Goal: Task Accomplishment & Management: Manage account settings

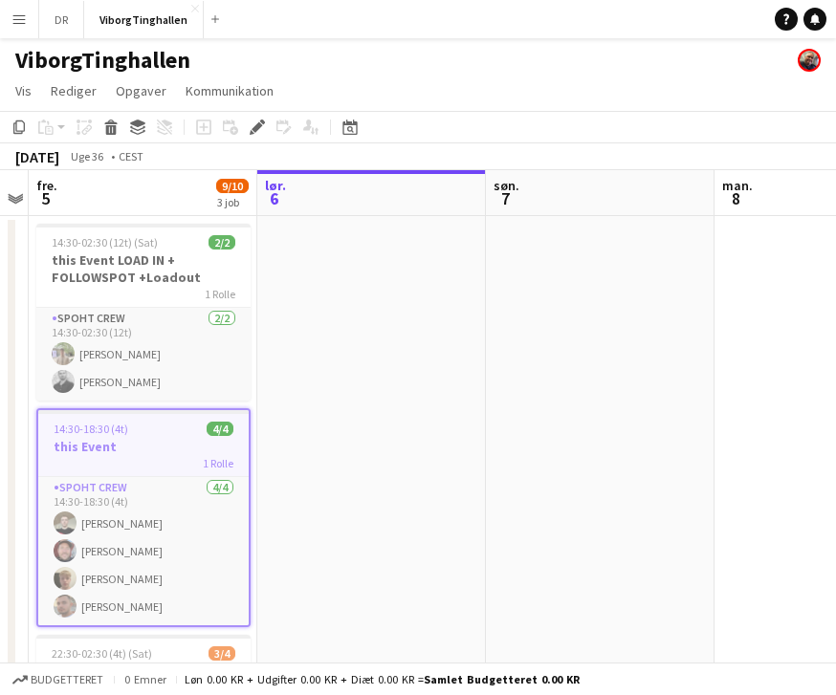
click at [698, 323] on app-date-cell at bounding box center [600, 552] width 229 height 673
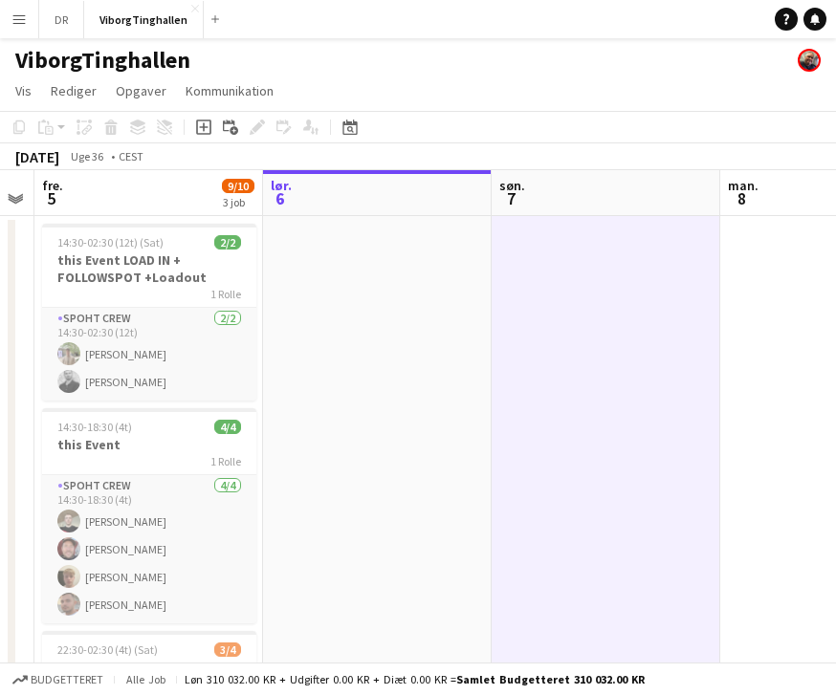
scroll to position [0, 634]
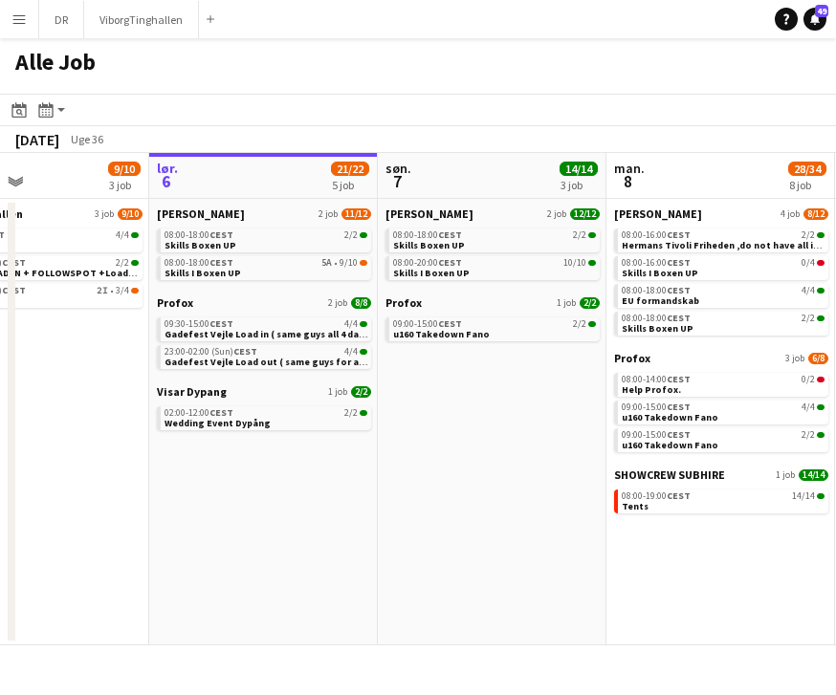
scroll to position [0, 537]
click at [591, 273] on link "08:00-20:00 CEST 10/10 Skills I Boxen UP" at bounding box center [493, 267] width 203 height 22
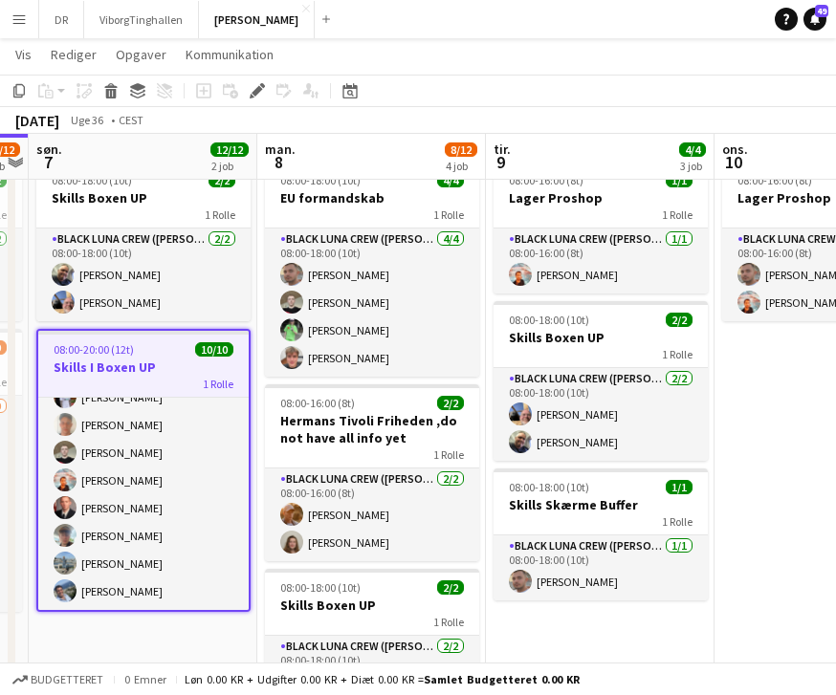
scroll to position [102, 0]
click at [835, 558] on app-date-cell "08:00-16:00 (8t) 2/2 Lager Proshop 1 Rolle Black Luna Crew (Danny) 2/2 08:00-16…" at bounding box center [828, 574] width 229 height 841
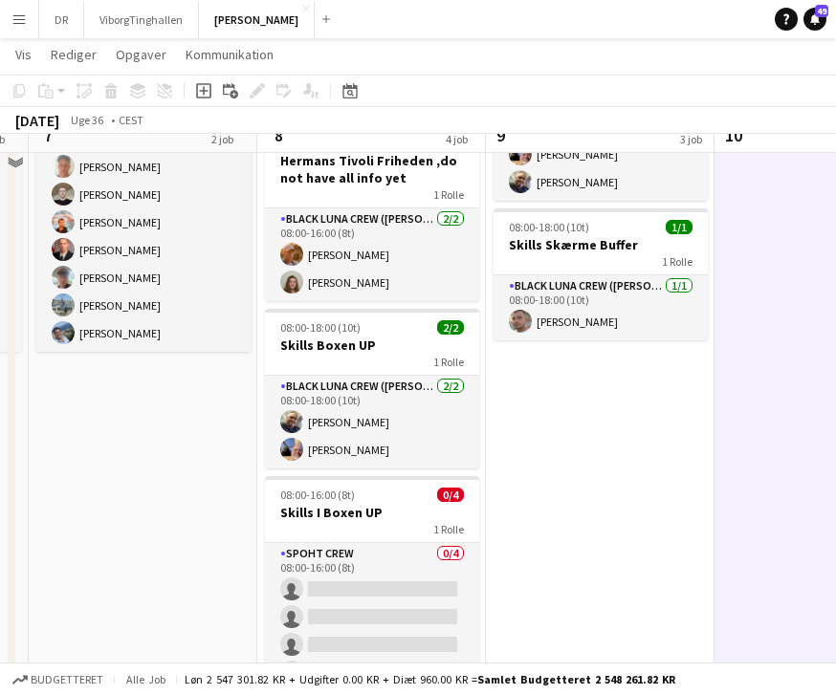
scroll to position [332, 0]
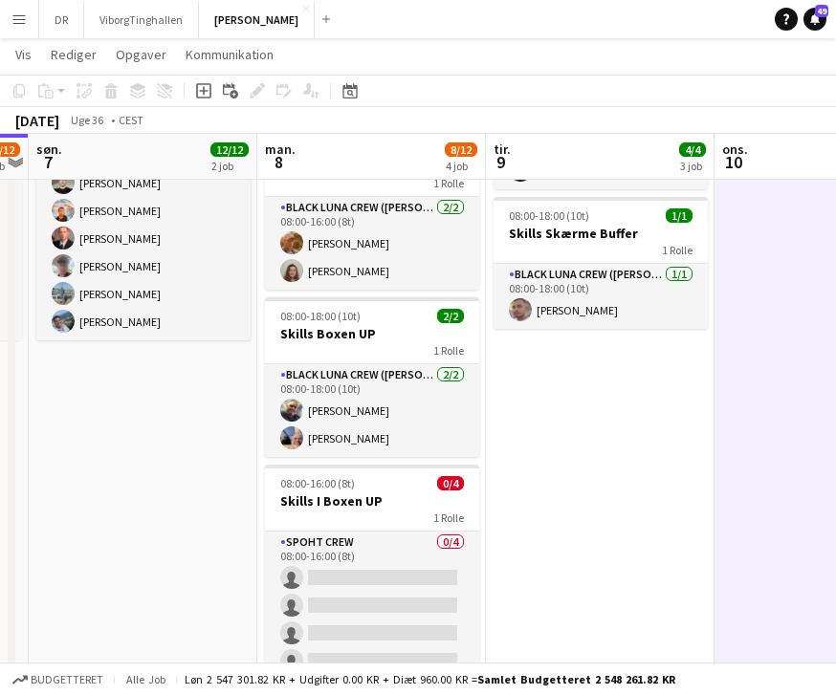
click at [413, 537] on app-card-role "Spoht Crew 0/4 08:00-16:00 (8t) single-neutral-actions single-neutral-actions s…" at bounding box center [372, 606] width 214 height 148
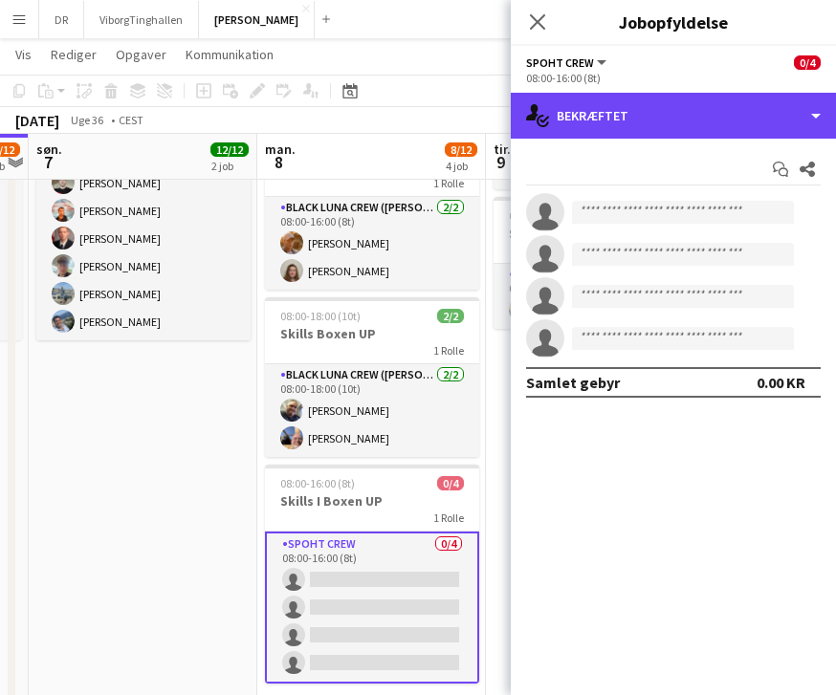
click at [814, 116] on div "single-neutral-actions-check-2 Bekræftet" at bounding box center [673, 116] width 325 height 46
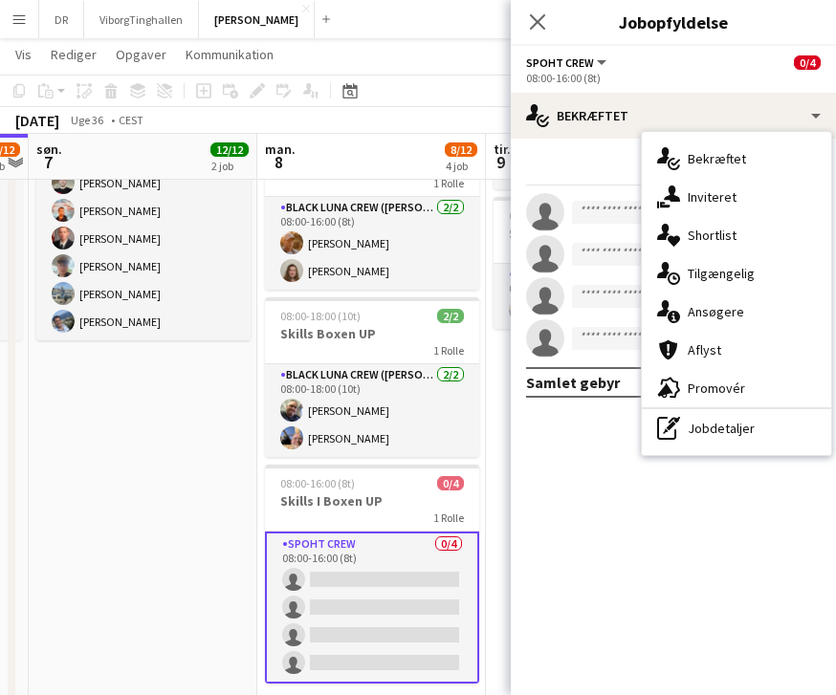
click at [769, 395] on div "advertising-megaphone Promovér" at bounding box center [736, 388] width 189 height 38
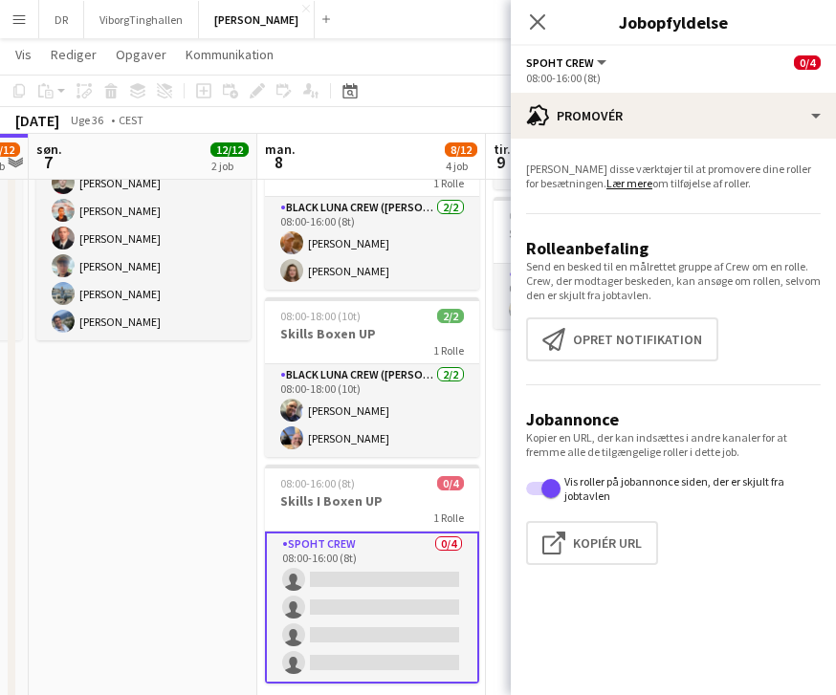
click at [689, 343] on button "Opret notifikation Opret notifikation" at bounding box center [622, 339] width 192 height 44
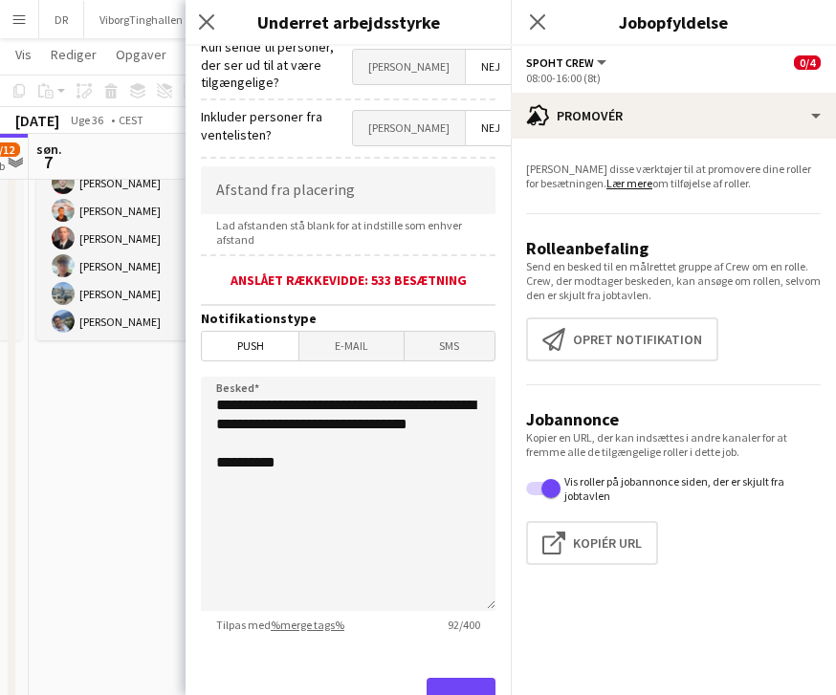
scroll to position [319, 0]
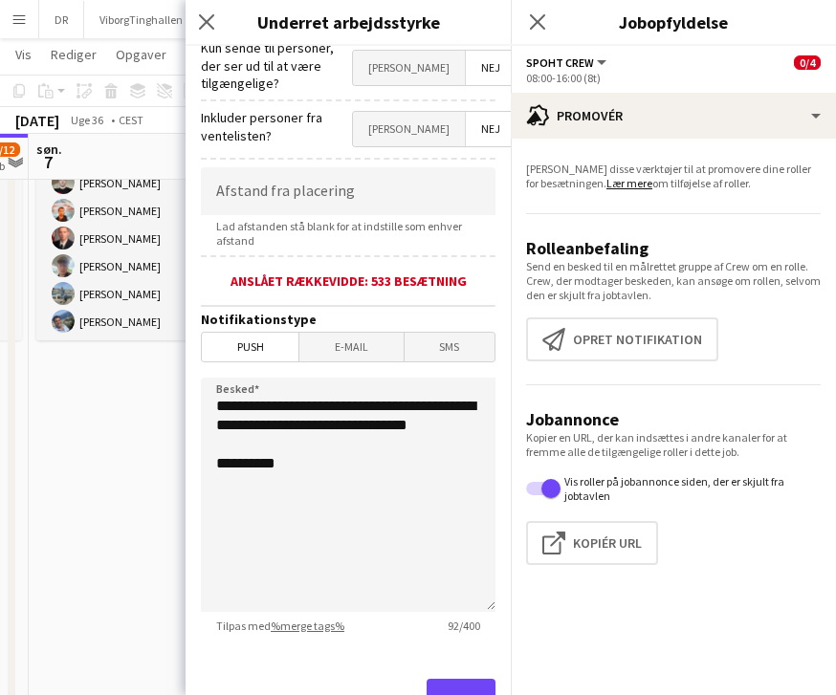
click at [484, 679] on button "Send" at bounding box center [460, 700] width 69 height 42
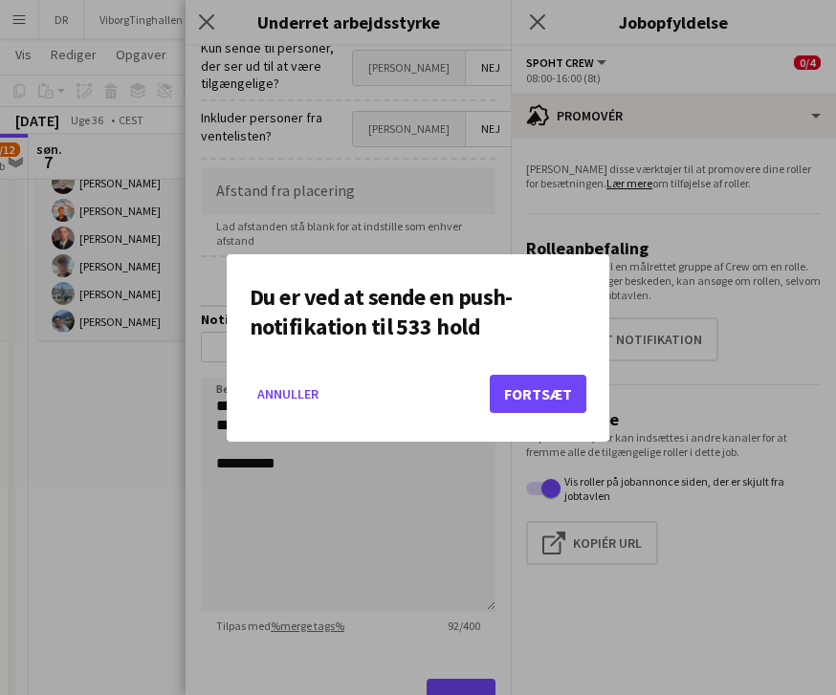
click at [558, 395] on button "Fortsæt" at bounding box center [538, 394] width 97 height 38
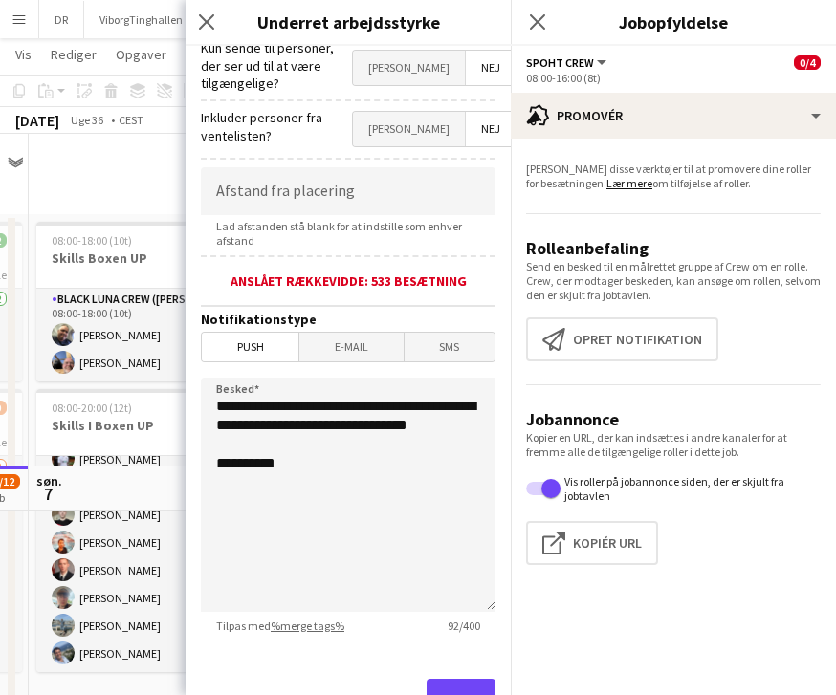
scroll to position [332, 0]
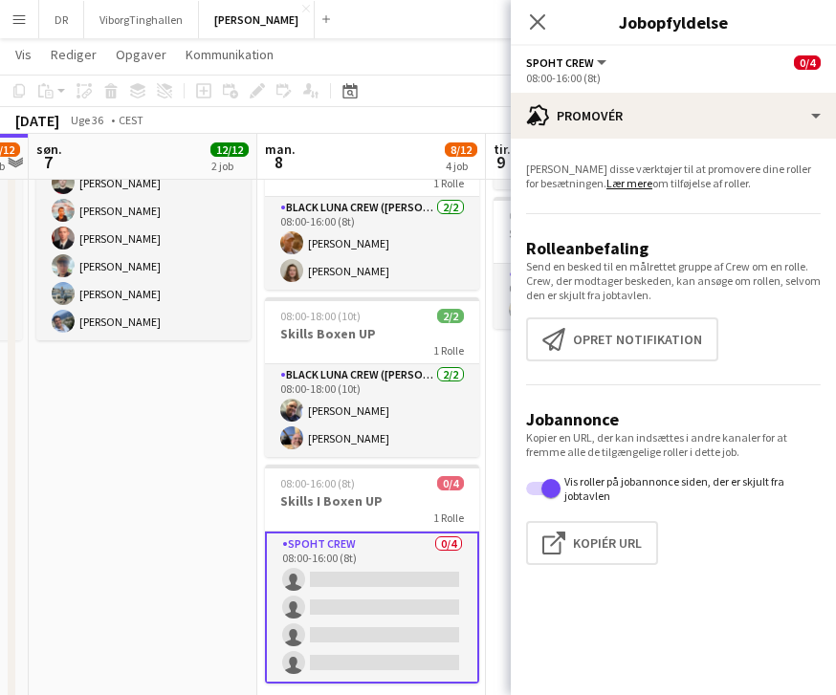
click at [540, 6] on div "Luk pop-in" at bounding box center [538, 22] width 54 height 44
click at [584, 11] on h3 "Jobopfyldelse" at bounding box center [673, 22] width 325 height 25
click at [545, 14] on icon at bounding box center [537, 21] width 15 height 15
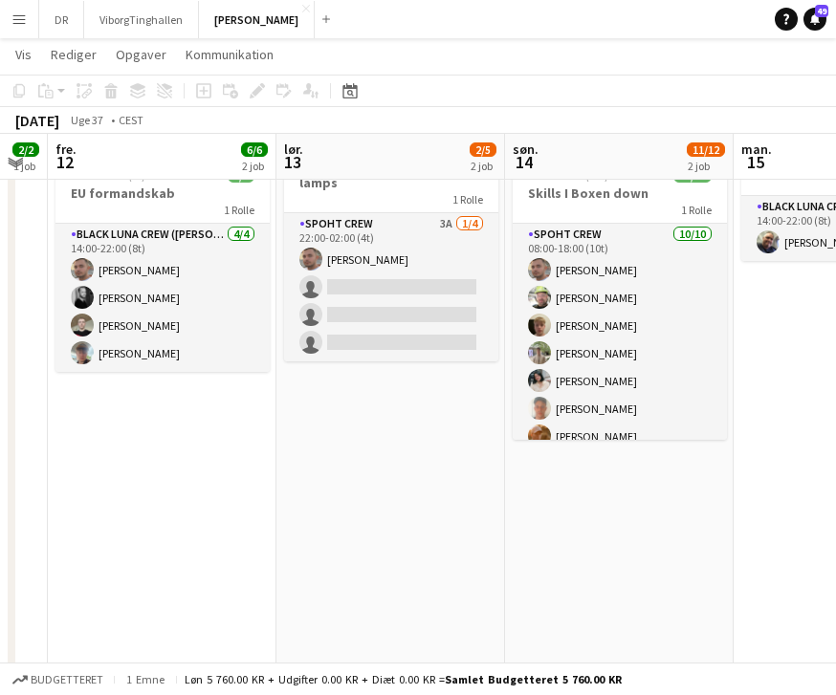
scroll to position [0, 642]
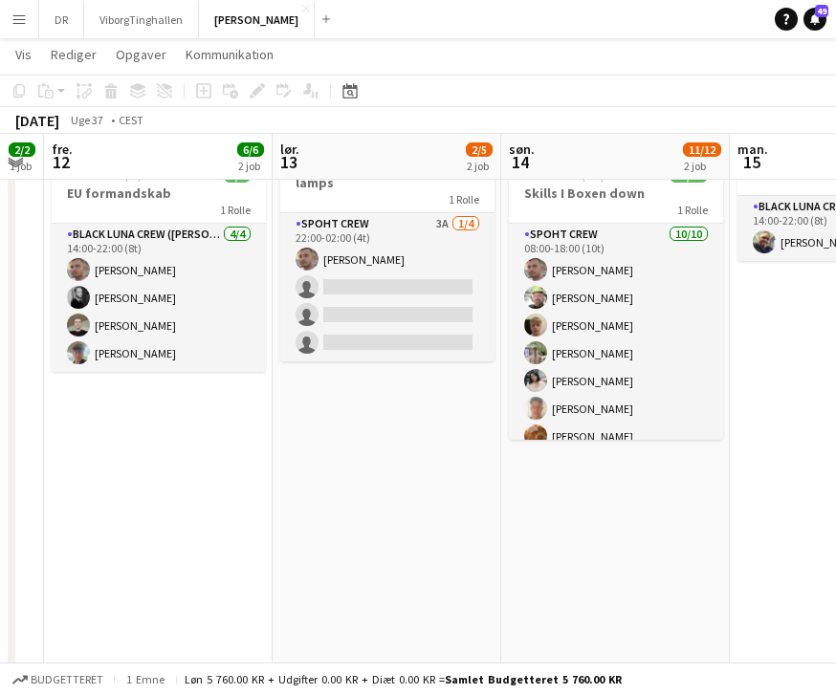
click at [444, 213] on app-card-role "Spoht Crew 3A 1/4 22:00-02:00 (4t) Tomas Ambarcumianas single-neutral-actions s…" at bounding box center [387, 287] width 214 height 148
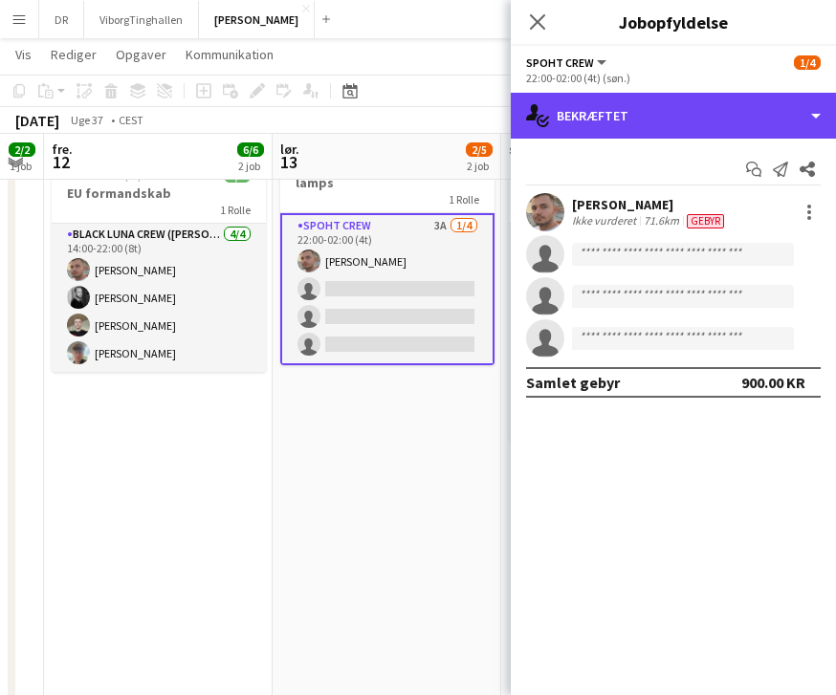
click at [820, 94] on div "single-neutral-actions-check-2 Bekræftet" at bounding box center [673, 116] width 325 height 46
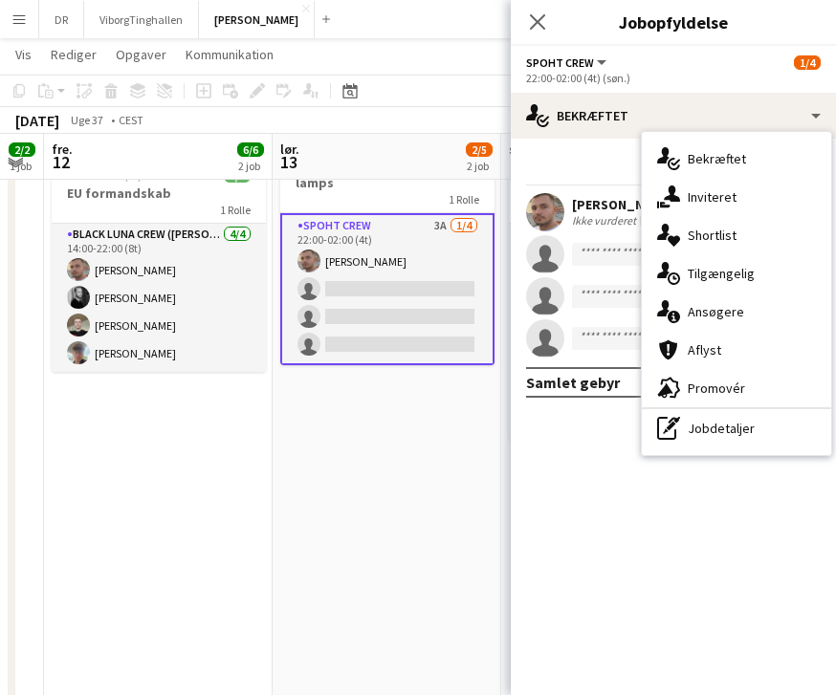
click at [758, 297] on div "single-neutral-actions-information Ansøgere" at bounding box center [736, 312] width 189 height 38
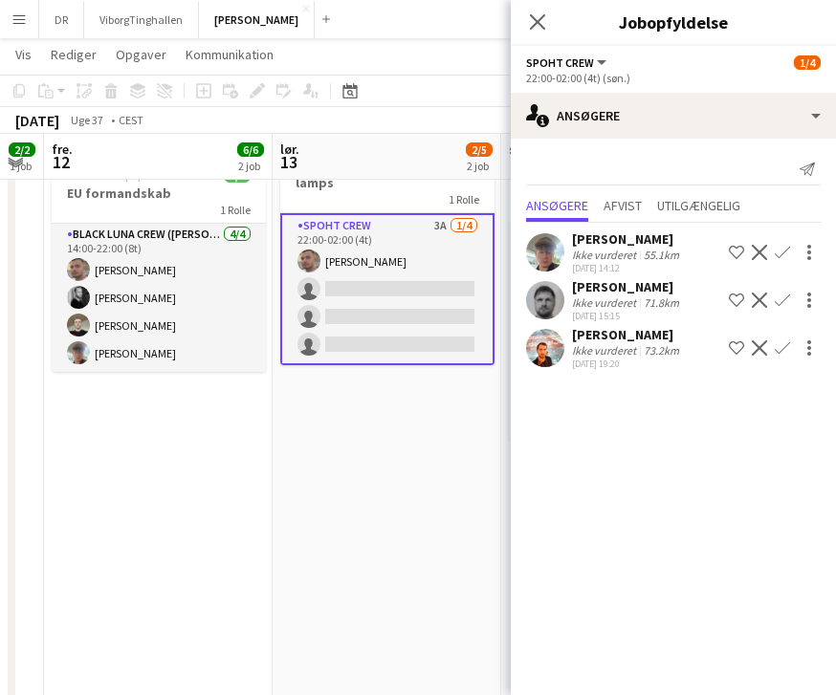
click at [779, 252] on app-icon "Bekræft" at bounding box center [781, 252] width 15 height 15
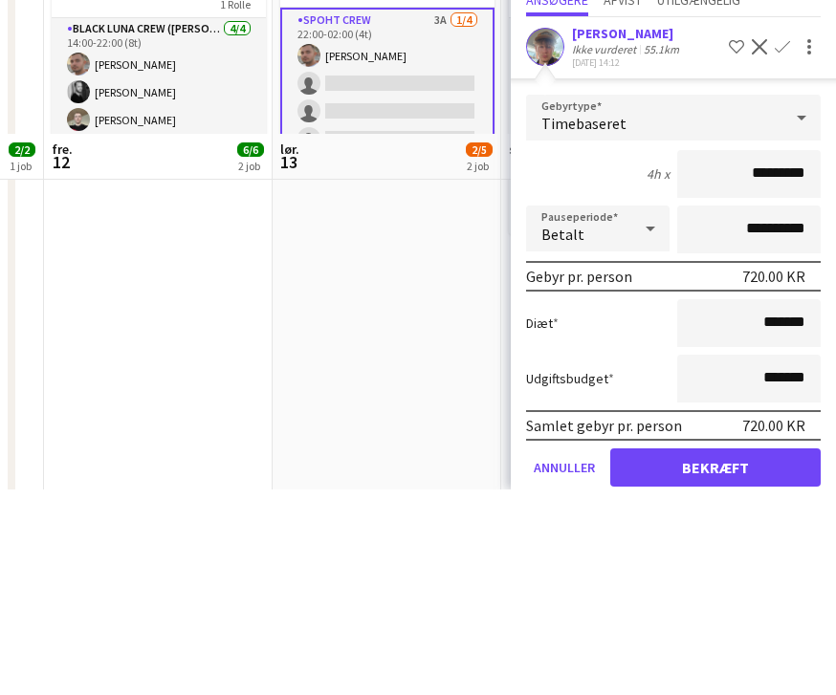
click at [715, 654] on button "Bekræft" at bounding box center [715, 673] width 210 height 38
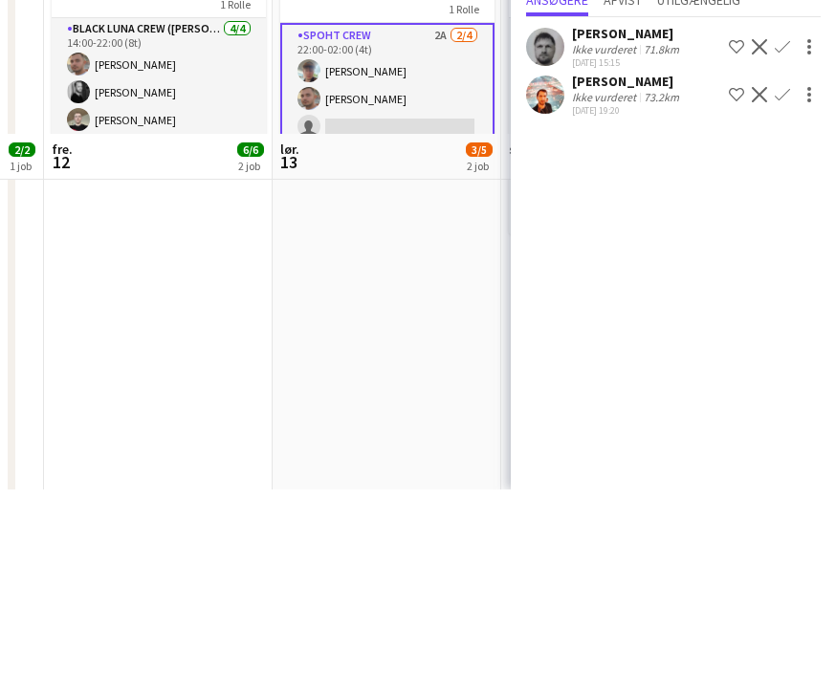
scroll to position [332, 0]
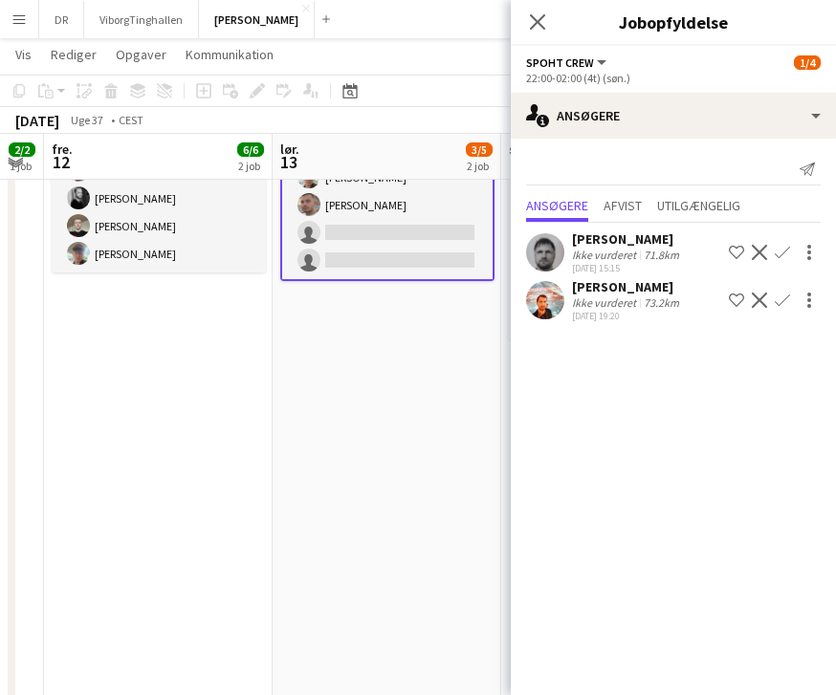
click at [790, 301] on button "Bekræft" at bounding box center [782, 300] width 23 height 23
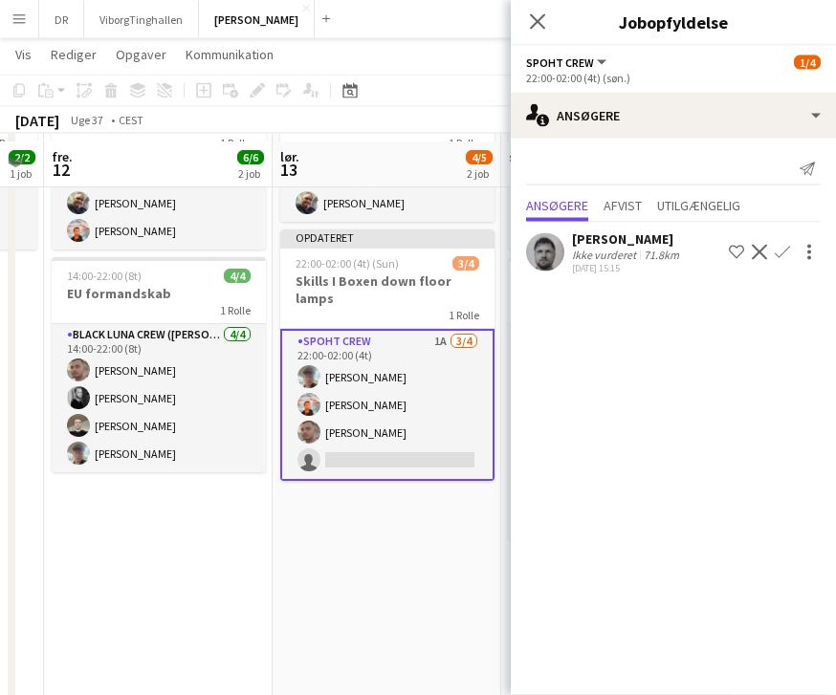
scroll to position [126, 0]
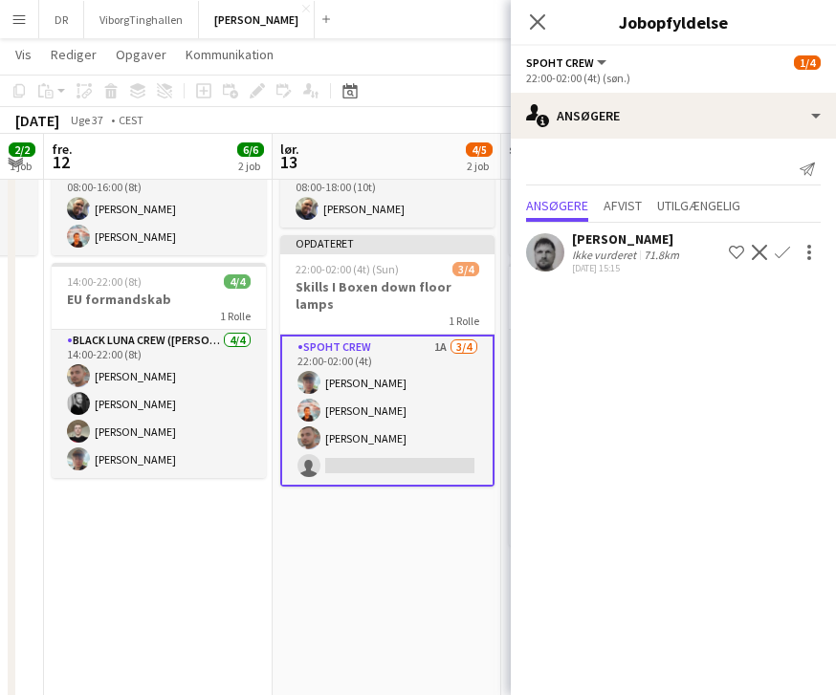
click at [664, 232] on div "Zygimantas Simoliunas" at bounding box center [627, 238] width 111 height 17
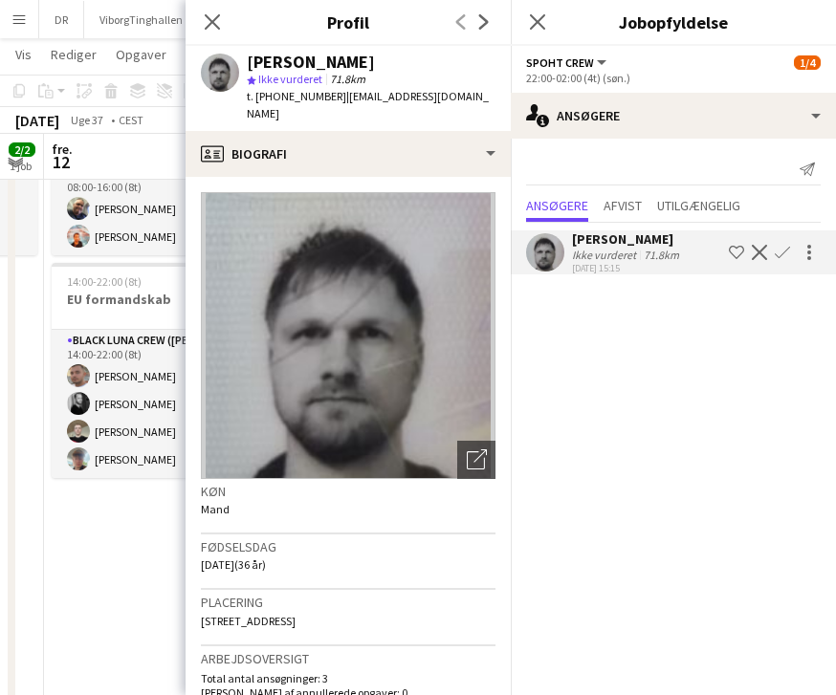
scroll to position [0, 0]
click at [199, 40] on div "Luk pop-in" at bounding box center [212, 22] width 54 height 44
click at [222, 22] on app-icon "Luk pop-in" at bounding box center [212, 22] width 23 height 23
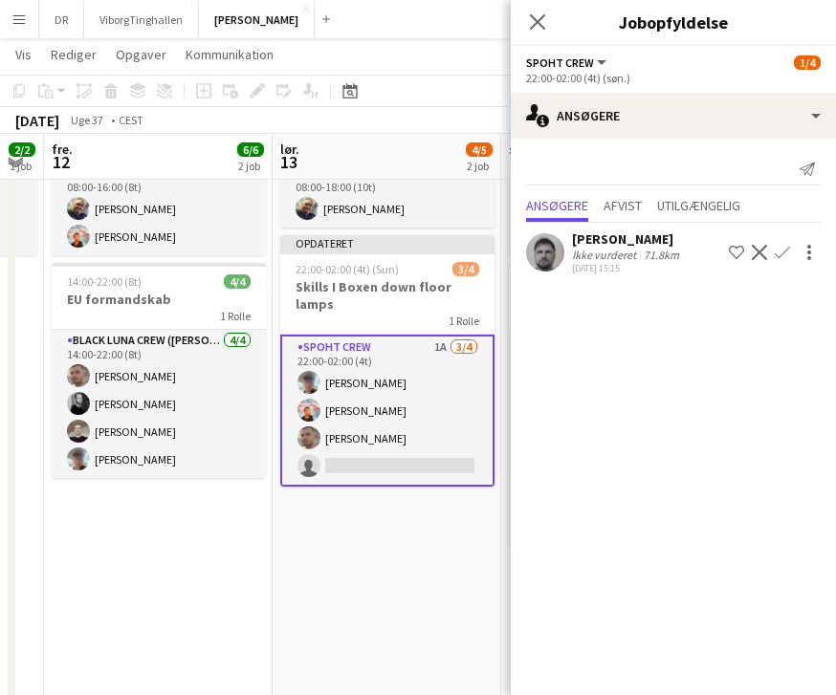
click at [544, 25] on icon "Luk pop-in" at bounding box center [537, 21] width 15 height 15
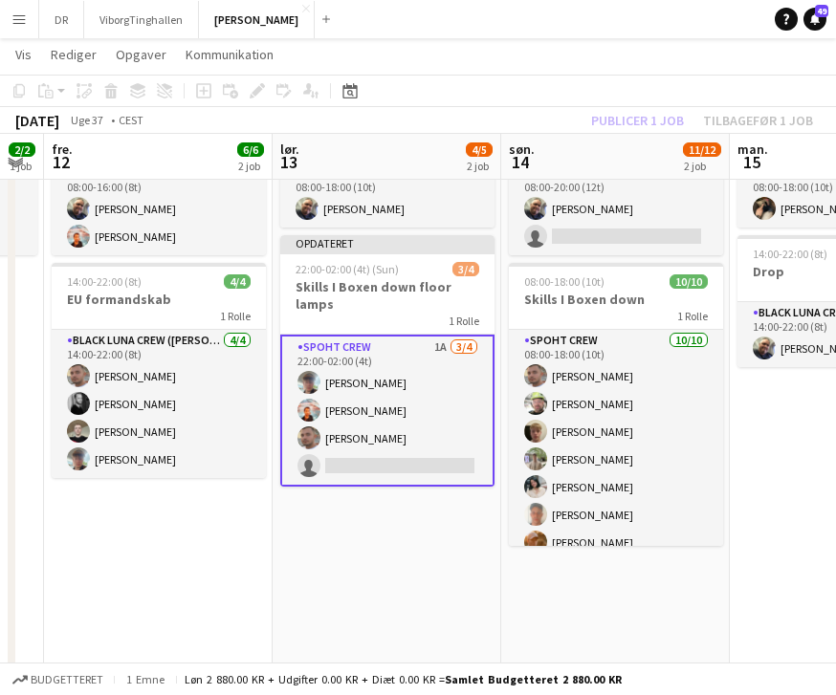
click at [453, 447] on app-card-role "Spoht Crew 1A 3/4 22:00-02:00 (4t) Andreas Eberlin Jannick Majgaard Tomas Ambar…" at bounding box center [387, 411] width 214 height 152
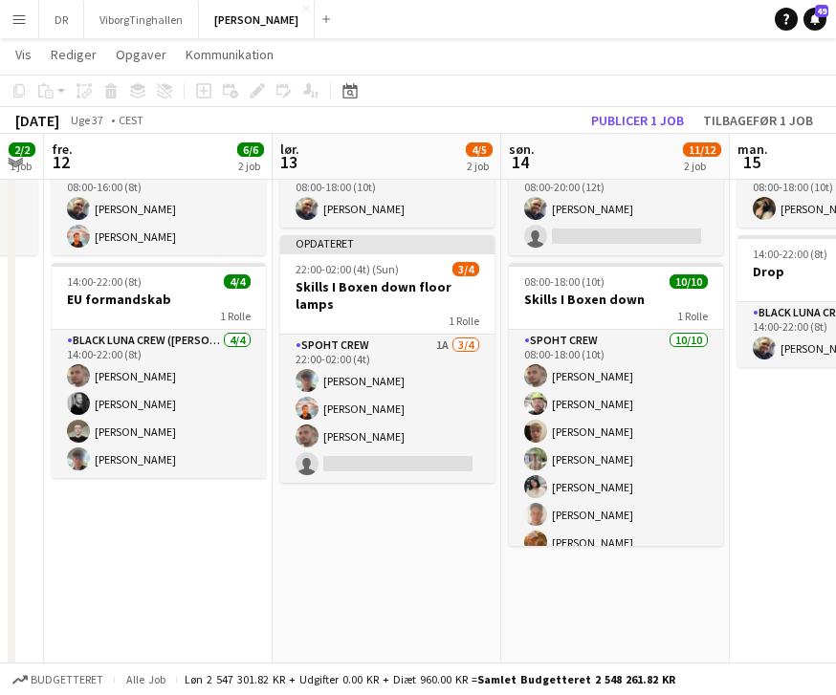
click at [437, 313] on div "1 Rolle" at bounding box center [387, 320] width 214 height 15
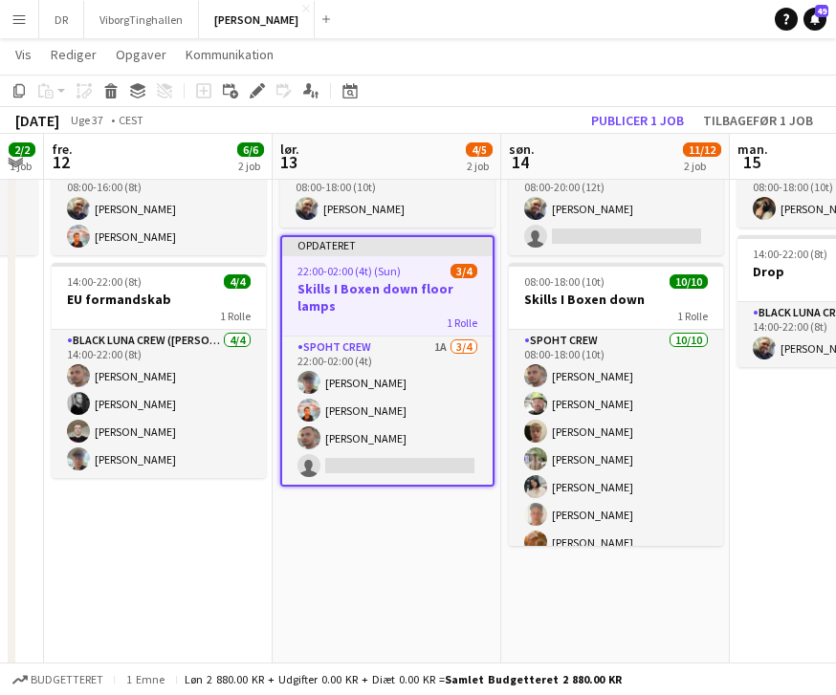
click at [426, 346] on app-card-role "Spoht Crew 1A 3/4 22:00-02:00 (4t) Andreas Eberlin Jannick Majgaard Tomas Ambar…" at bounding box center [387, 411] width 210 height 148
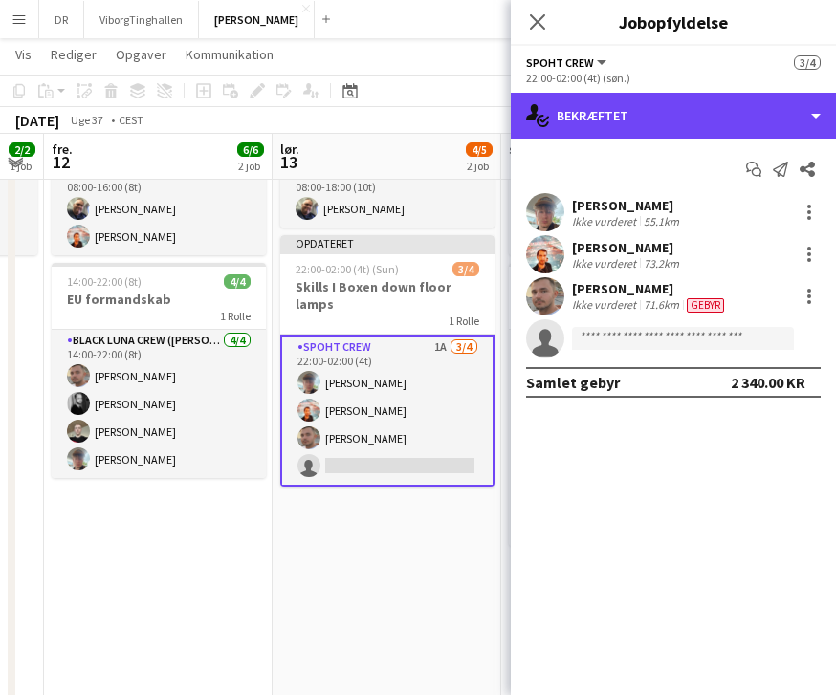
click at [783, 121] on div "single-neutral-actions-check-2 Bekræftet" at bounding box center [673, 116] width 325 height 46
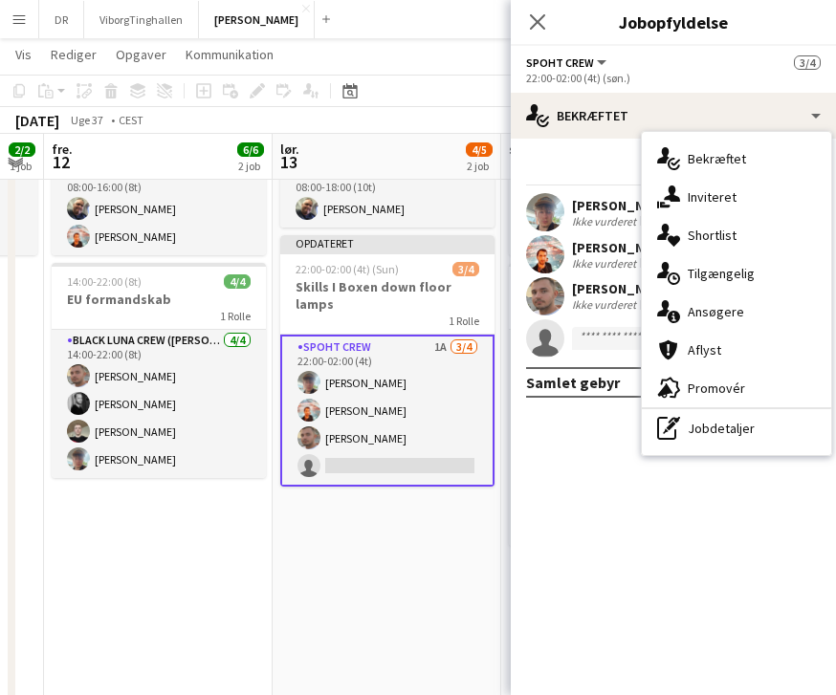
click at [759, 196] on div "single-neutral-actions-share-1 Inviteret" at bounding box center [736, 197] width 189 height 38
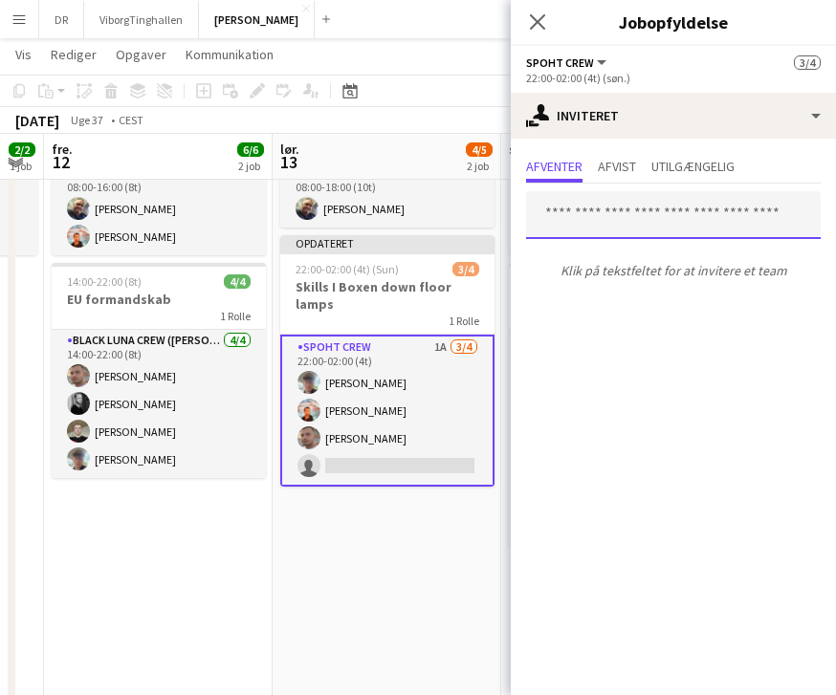
click at [677, 216] on input "text" at bounding box center [673, 215] width 294 height 48
click at [380, 184] on app-card-role "Black Luna Crew (Danny) 1/1 08:00-18:00 (10t) Danny Tranekær" at bounding box center [387, 195] width 214 height 65
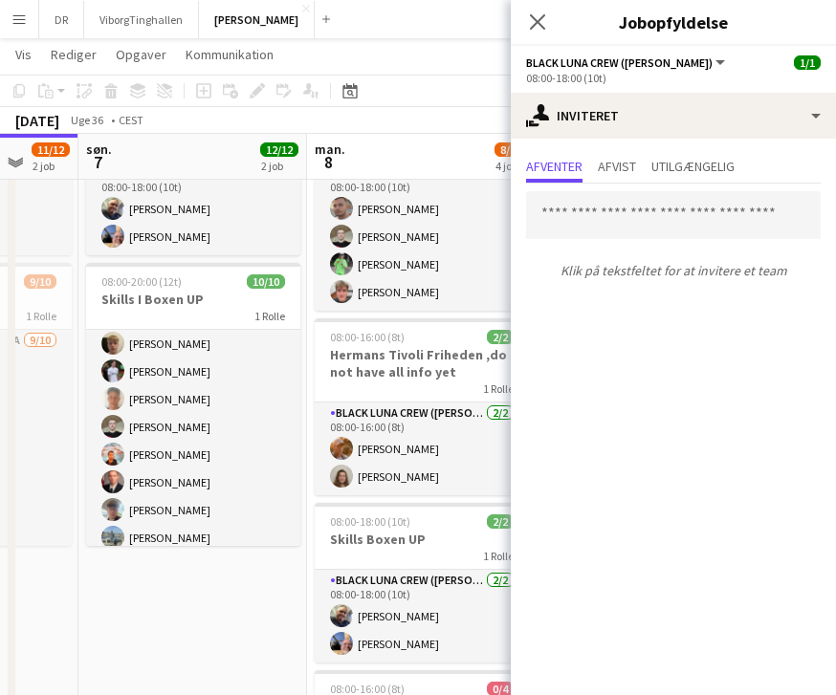
scroll to position [63, 0]
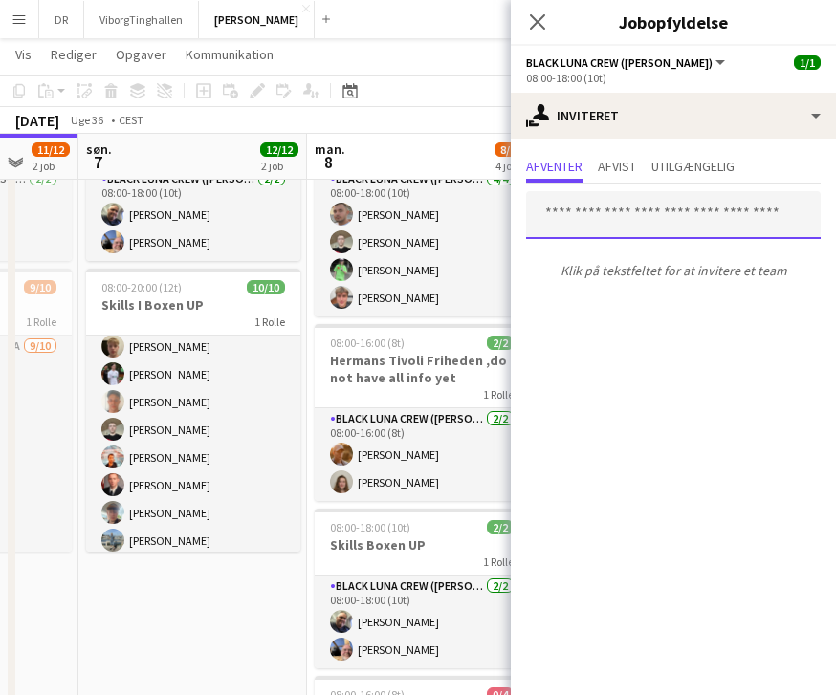
click at [707, 206] on input "text" at bounding box center [673, 215] width 294 height 48
type input "*"
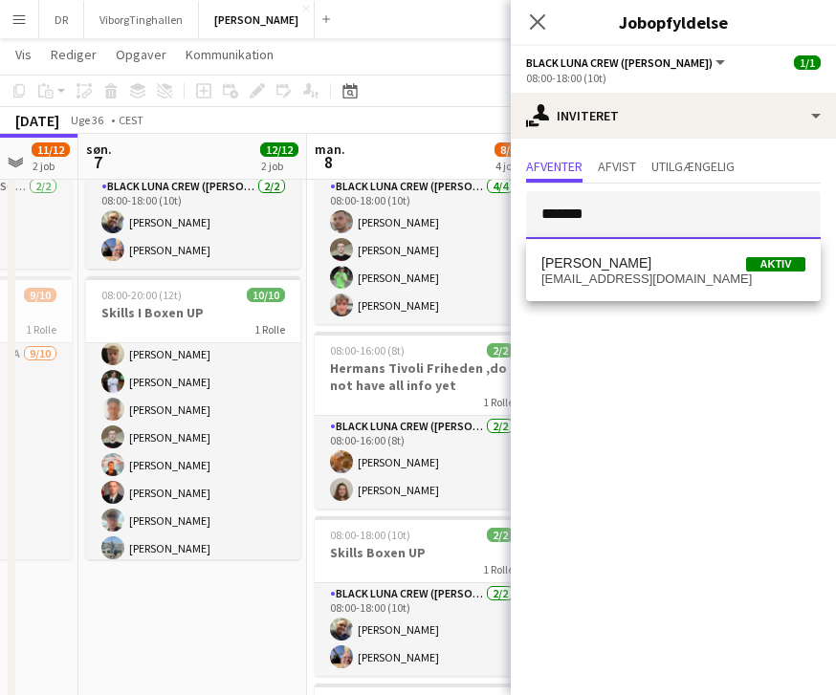
scroll to position [113, 0]
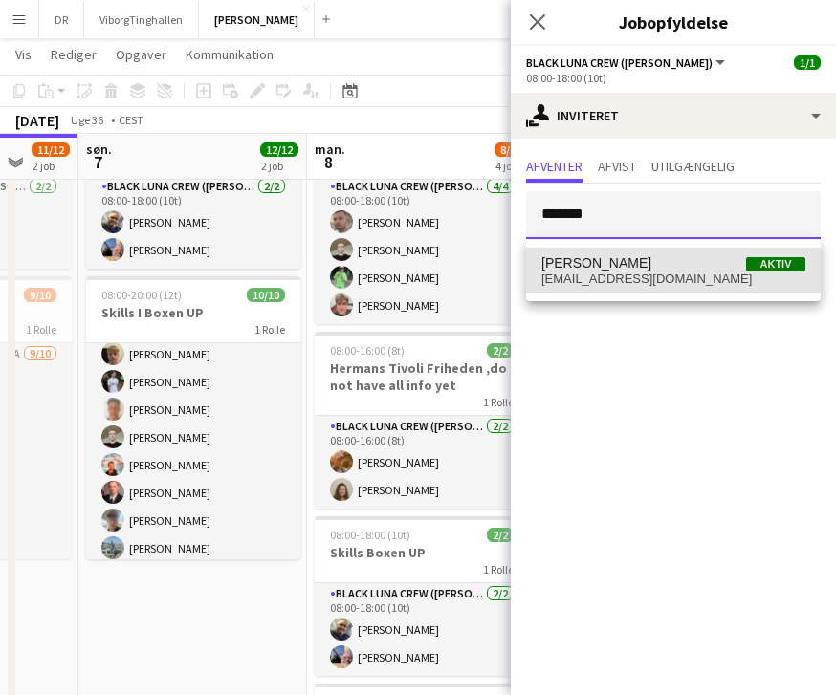
type input "*******"
click at [652, 272] on span "akieza2002@yahoo.com" at bounding box center [673, 279] width 264 height 15
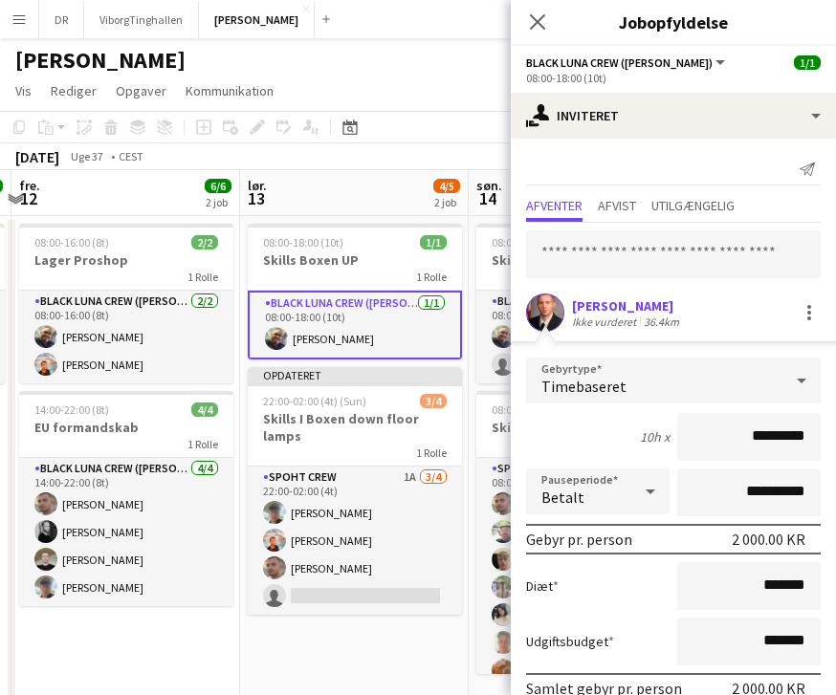
scroll to position [0, 680]
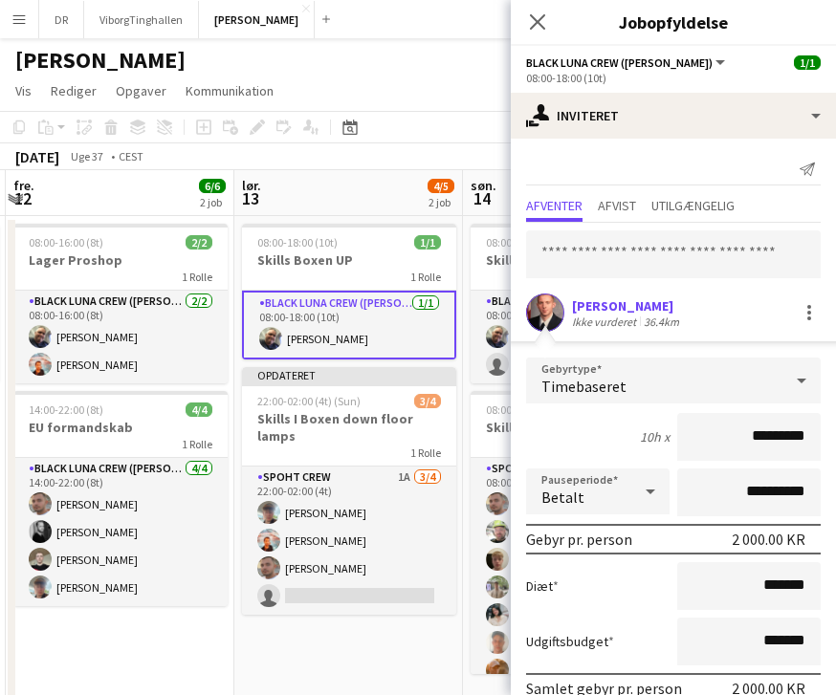
click at [435, 567] on app-card-role "Spoht Crew 1A 3/4 22:00-02:00 (4t) Andreas Eberlin Jannick Majgaard Tomas Ambar…" at bounding box center [349, 541] width 214 height 148
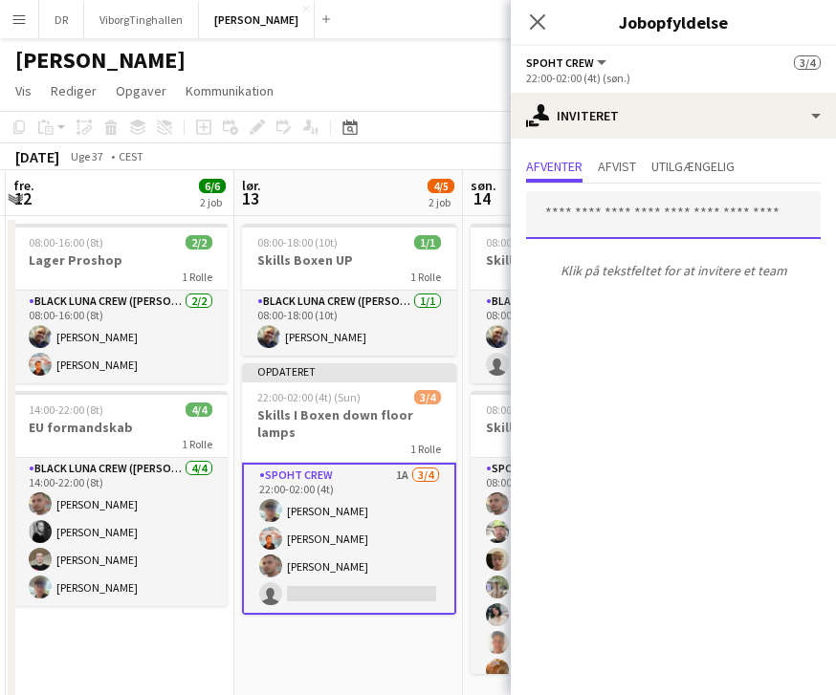
click at [756, 221] on input "text" at bounding box center [673, 215] width 294 height 48
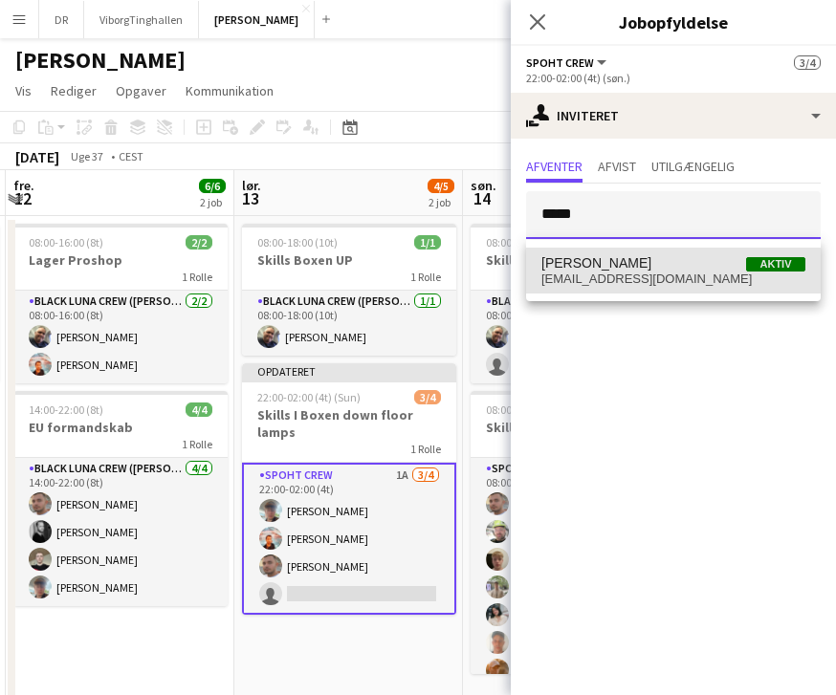
type input "*****"
click at [676, 257] on span "Aurimas Kieza Aktiv" at bounding box center [673, 263] width 264 height 16
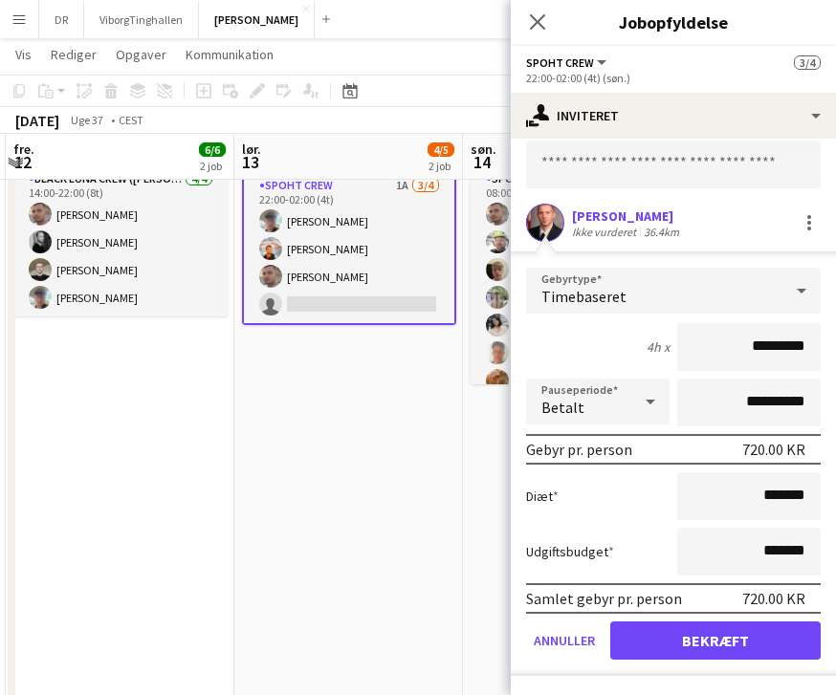
scroll to position [95, 0]
click at [799, 636] on button "Bekræft" at bounding box center [715, 640] width 210 height 38
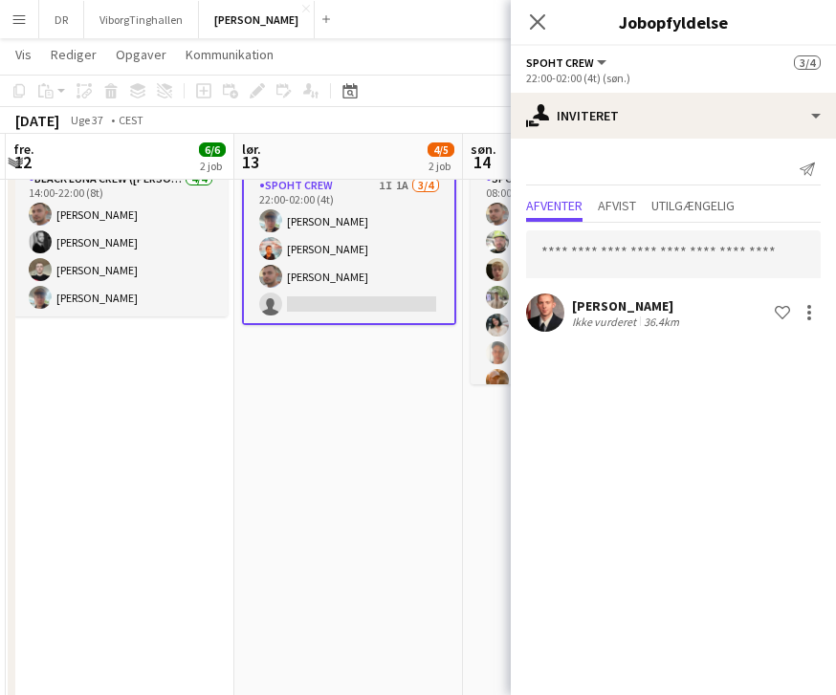
click at [425, 543] on app-date-cell "08:00-18:00 (10t) 1/1 Skills Boxen UP 1 Rolle Black Luna Crew (Danny) 1/1 08:00…" at bounding box center [348, 346] width 229 height 841
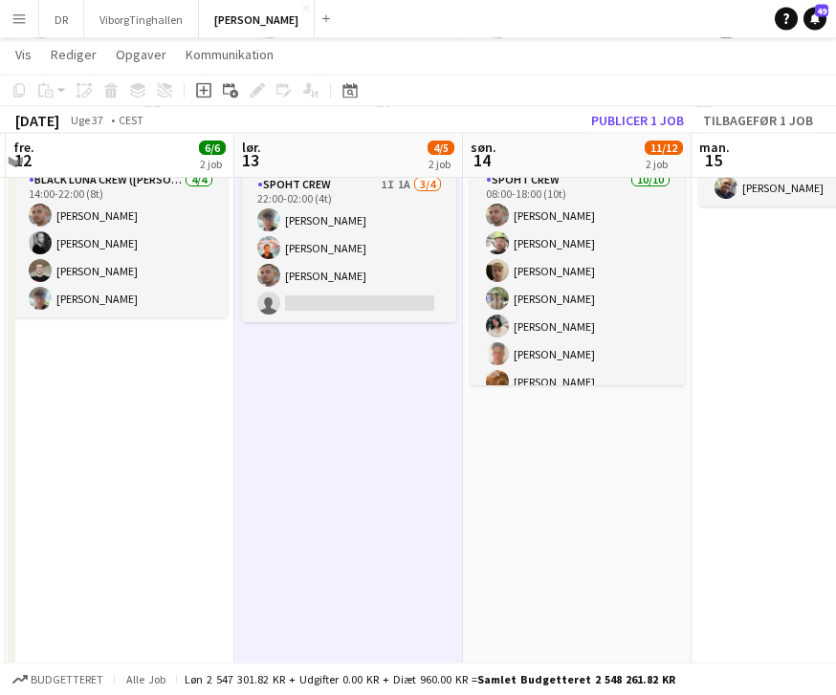
scroll to position [285, 0]
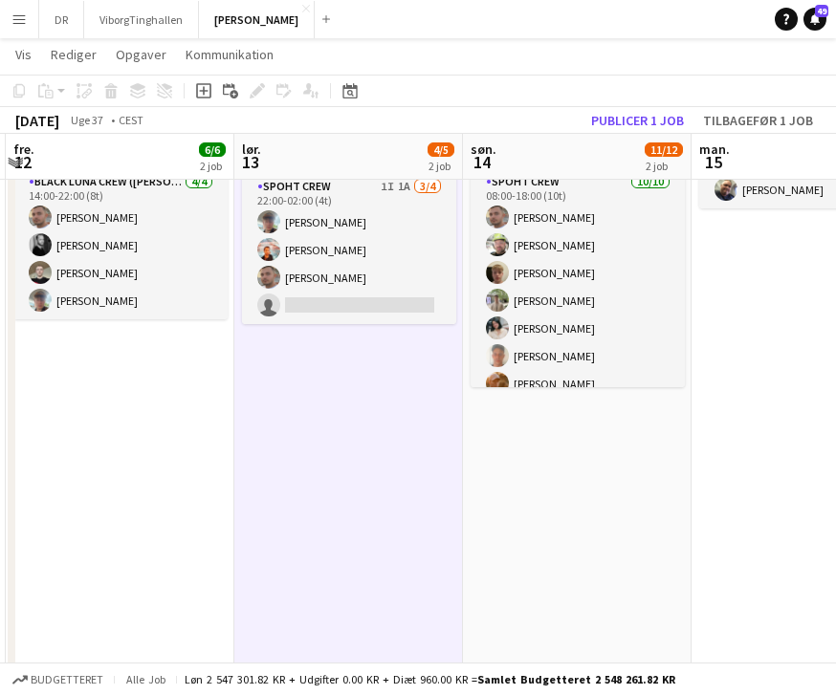
click at [643, 120] on button "Publicer 1 job" at bounding box center [637, 120] width 108 height 25
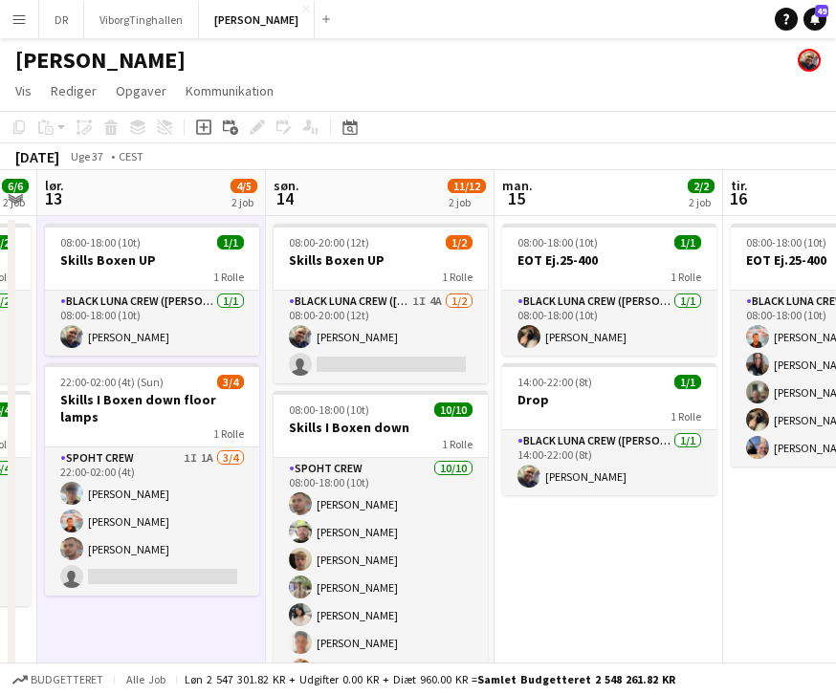
scroll to position [0, 605]
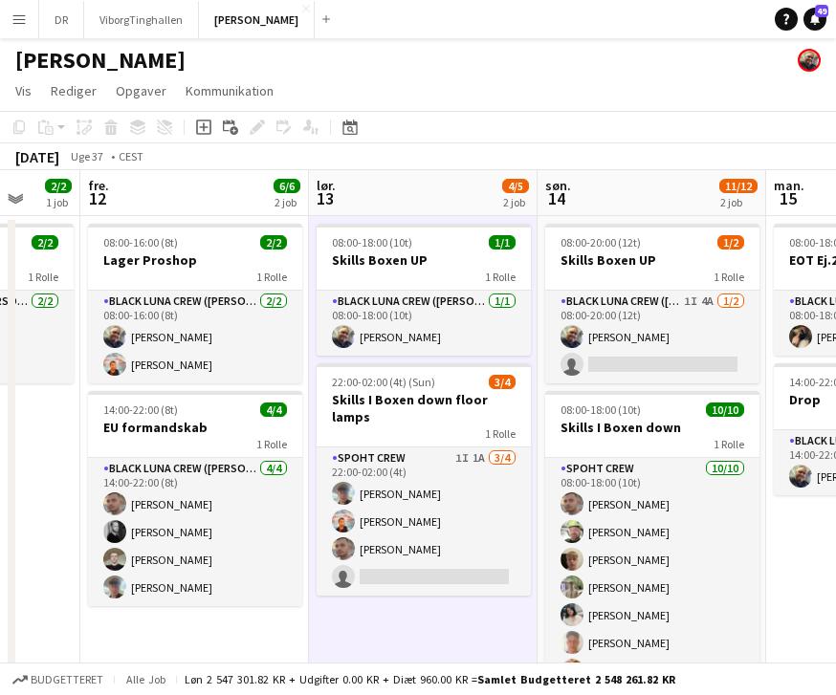
click at [698, 301] on app-card-role "Black Luna Crew (Danny) 1I 4A 1/2 08:00-20:00 (12t) Danny Tranekær single-neutr…" at bounding box center [652, 337] width 214 height 93
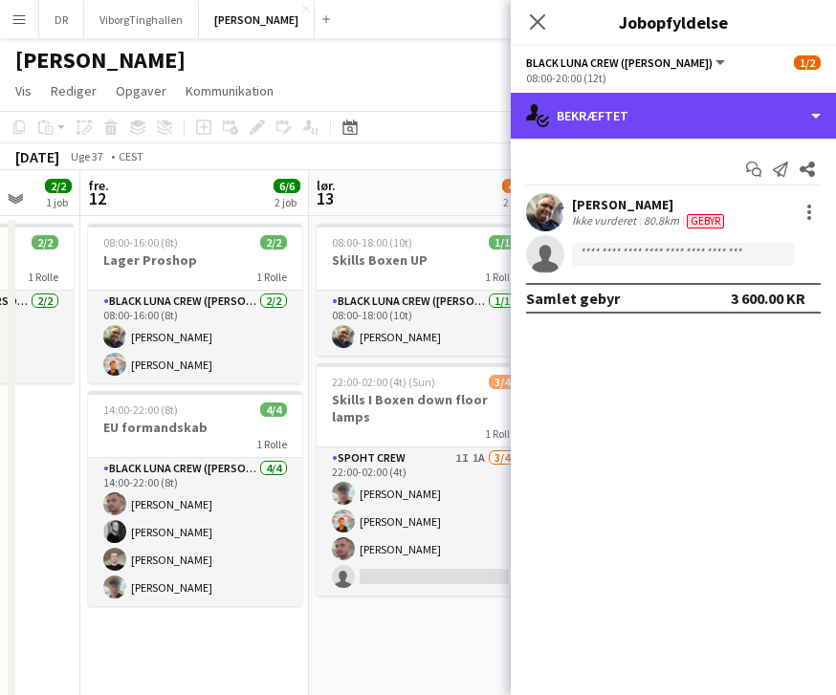
click at [798, 112] on div "single-neutral-actions-check-2 Bekræftet" at bounding box center [673, 116] width 325 height 46
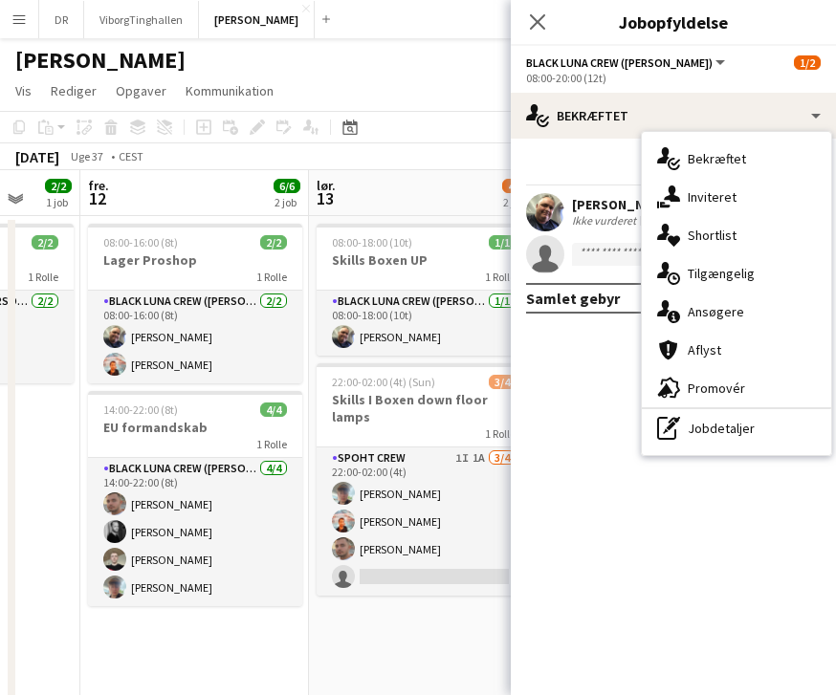
click at [761, 310] on div "single-neutral-actions-information Ansøgere" at bounding box center [736, 312] width 189 height 38
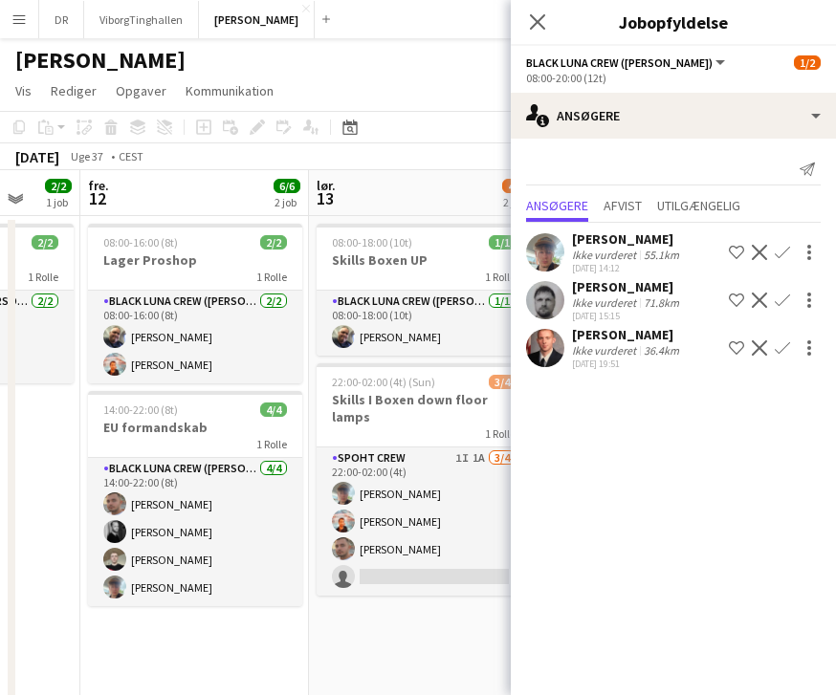
click at [548, 24] on app-icon "Luk pop-in" at bounding box center [537, 22] width 23 height 23
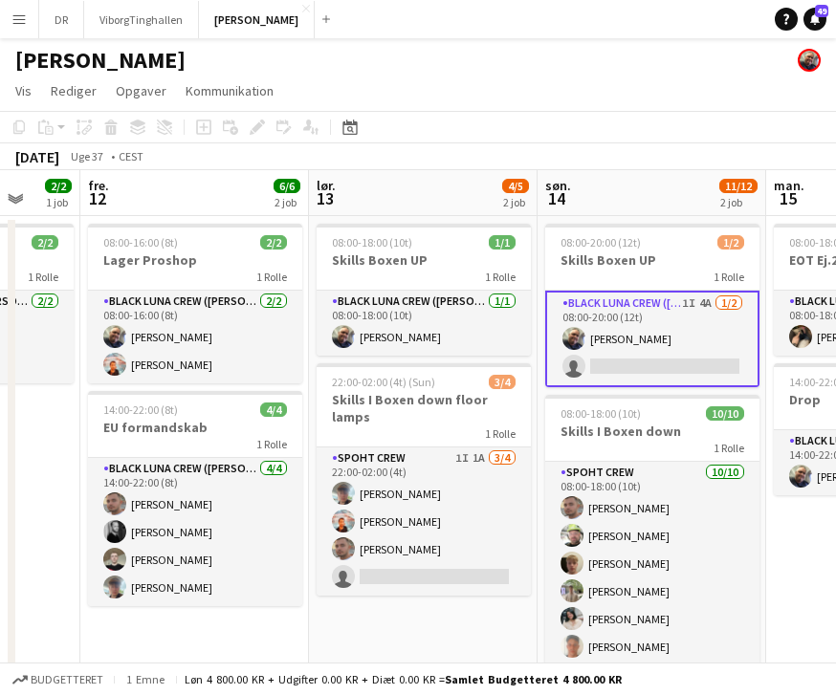
click at [701, 236] on div "08:00-20:00 (12t) 1/2" at bounding box center [652, 242] width 214 height 14
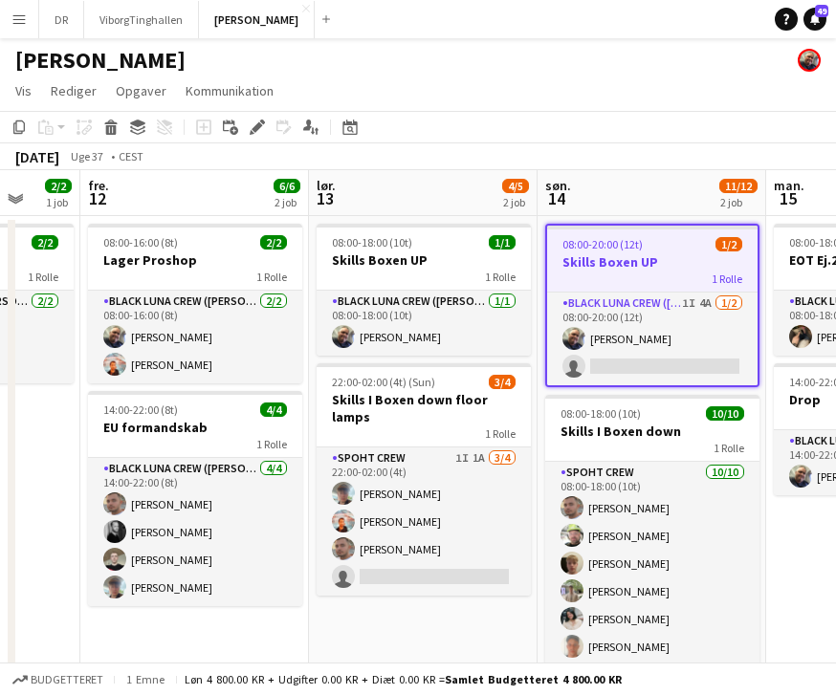
click at [697, 259] on h3 "Skills Boxen UP" at bounding box center [652, 261] width 210 height 17
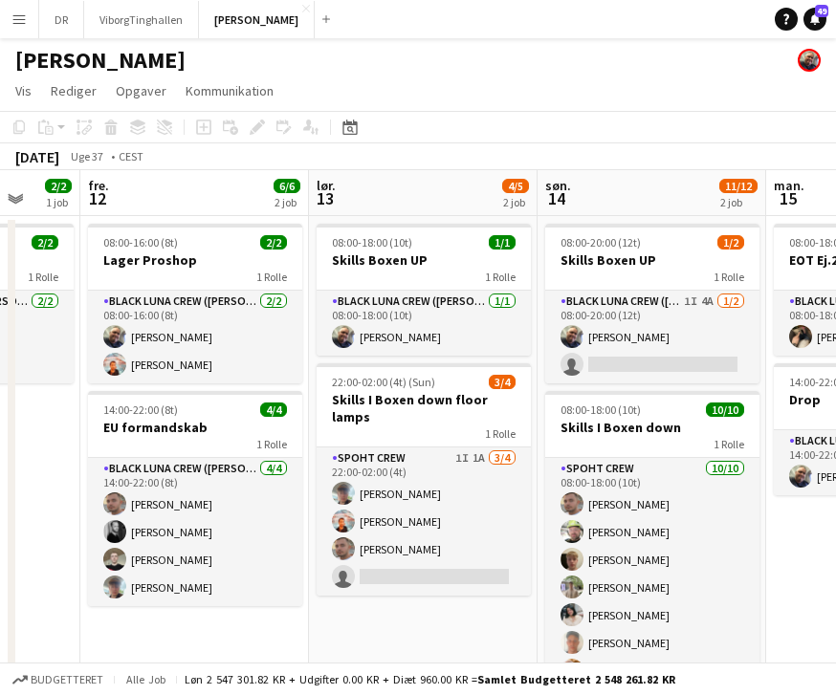
click at [695, 261] on h3 "Skills Boxen UP" at bounding box center [652, 259] width 214 height 17
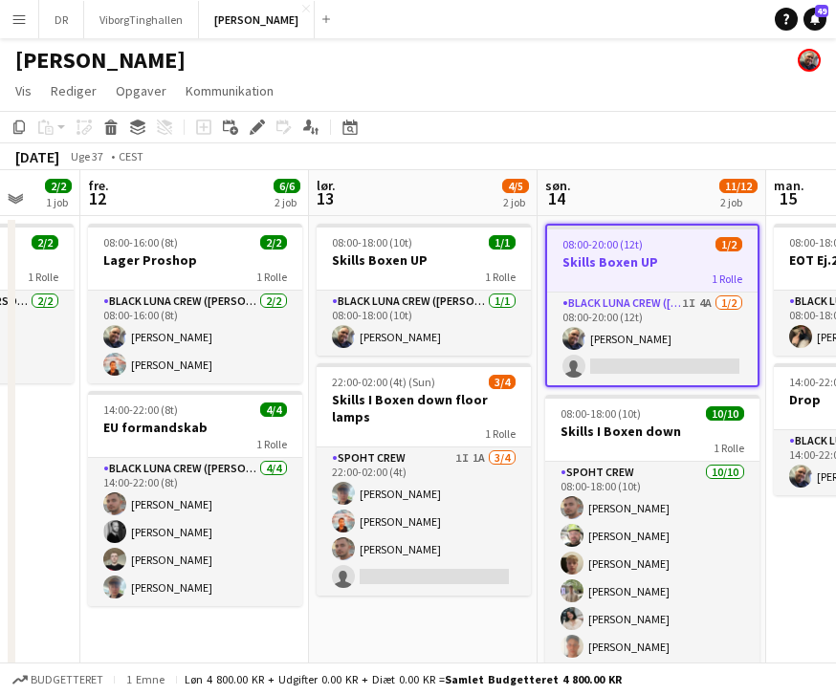
click at [267, 128] on div "Rediger" at bounding box center [257, 127] width 23 height 23
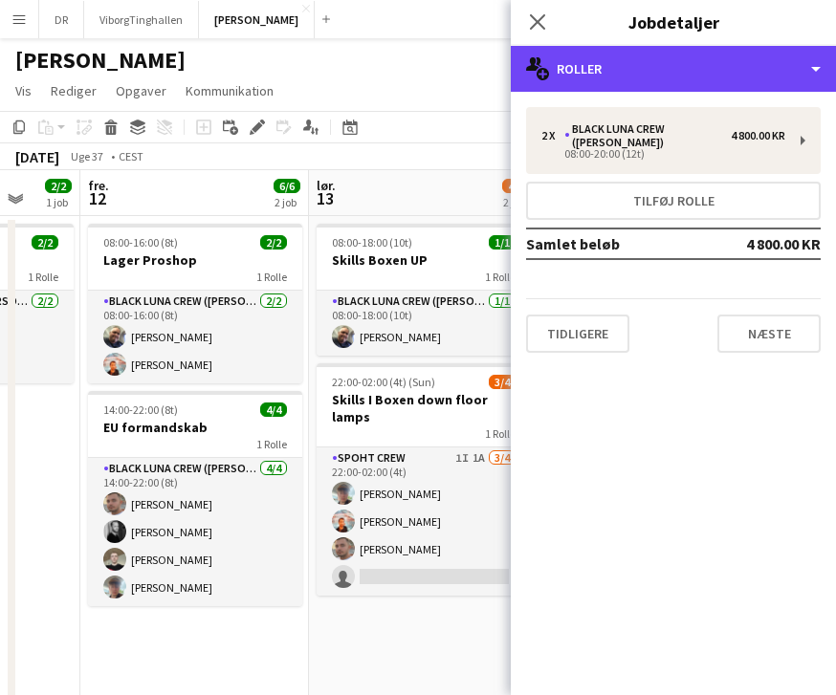
click at [545, 51] on div "multiple-users-add Roller" at bounding box center [673, 69] width 325 height 46
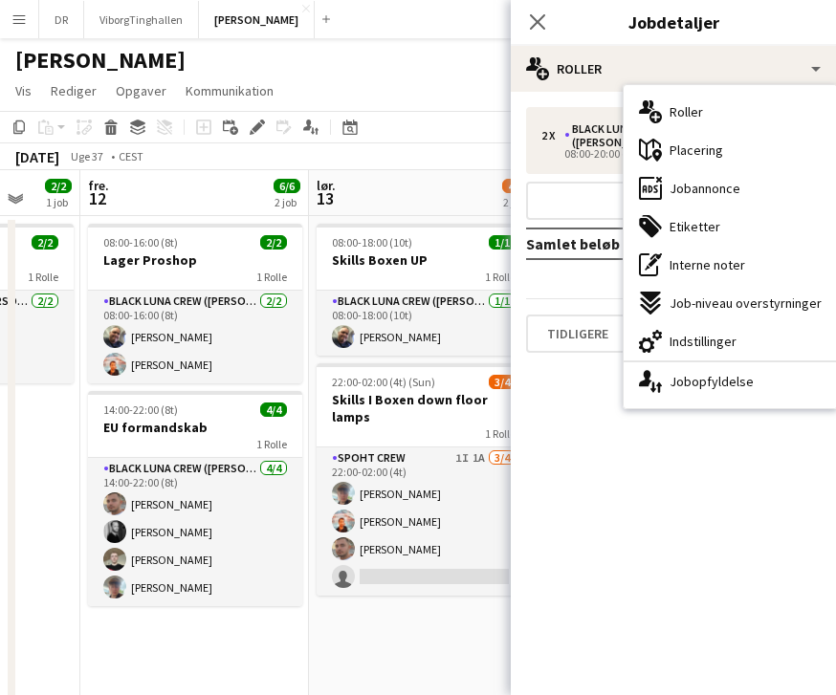
click at [543, 22] on icon "Luk pop-in" at bounding box center [537, 21] width 15 height 15
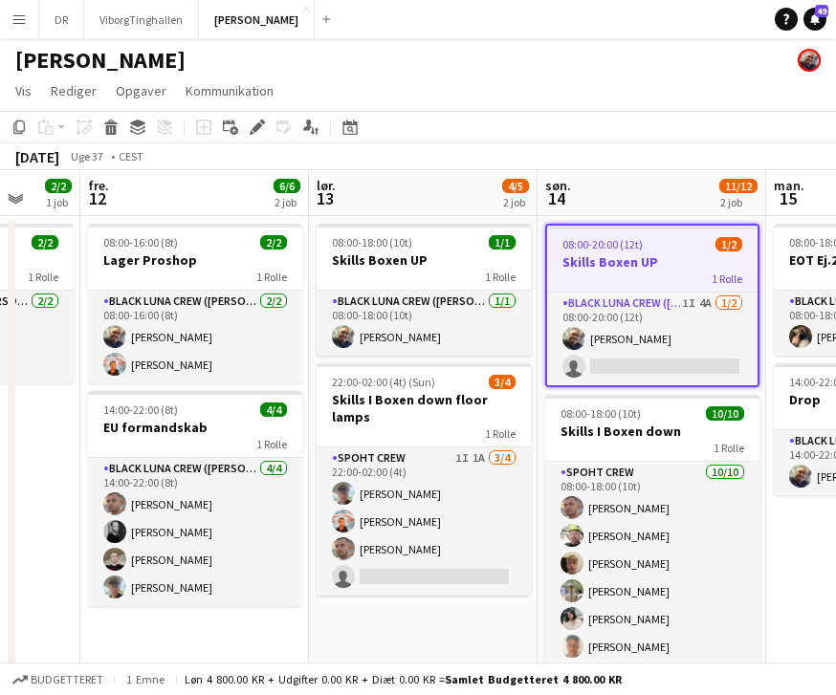
click at [687, 257] on h3 "Skills Boxen UP" at bounding box center [652, 261] width 210 height 17
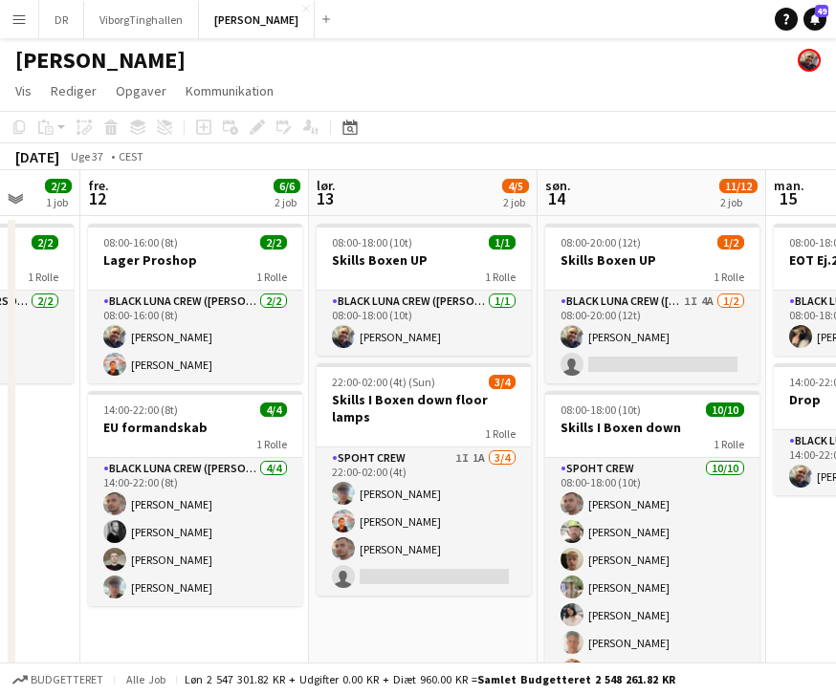
click at [668, 232] on app-job-card "08:00-20:00 (12t) 1/2 Skills Boxen UP 1 Rolle Black Luna Crew (Danny) 1I 4A 1/2…" at bounding box center [652, 304] width 214 height 160
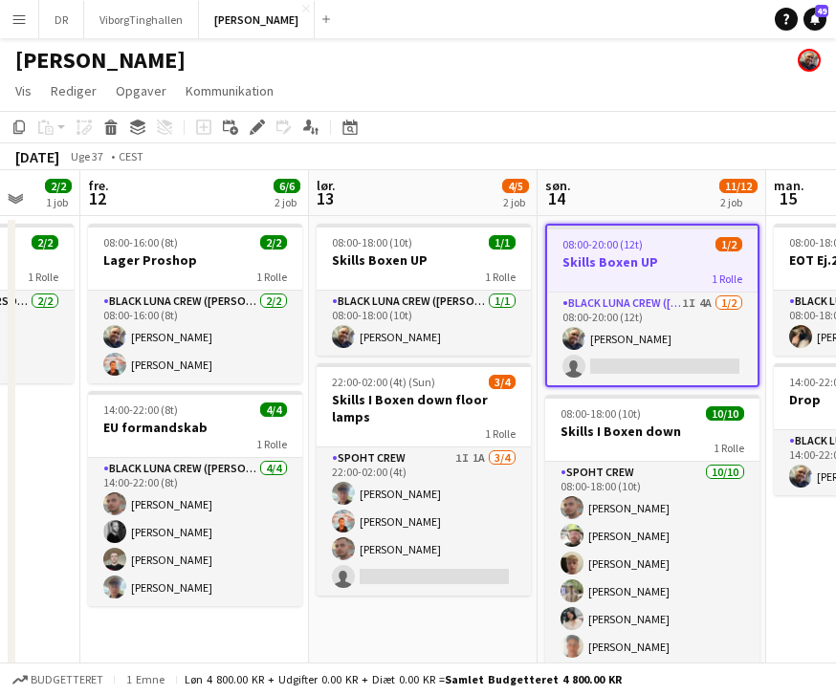
click at [266, 127] on div "Rediger" at bounding box center [257, 127] width 23 height 23
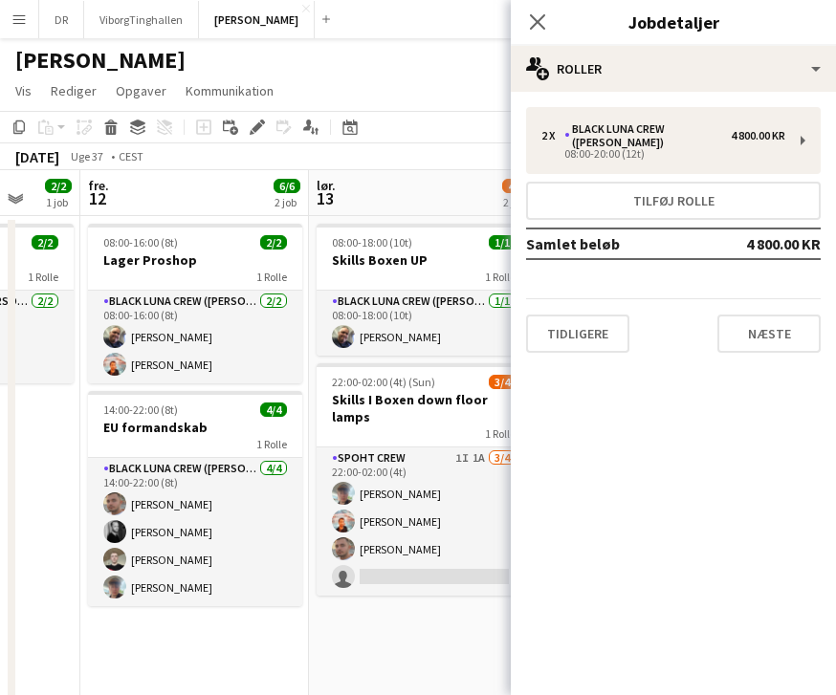
click at [573, 316] on button "Tidligere" at bounding box center [577, 334] width 103 height 38
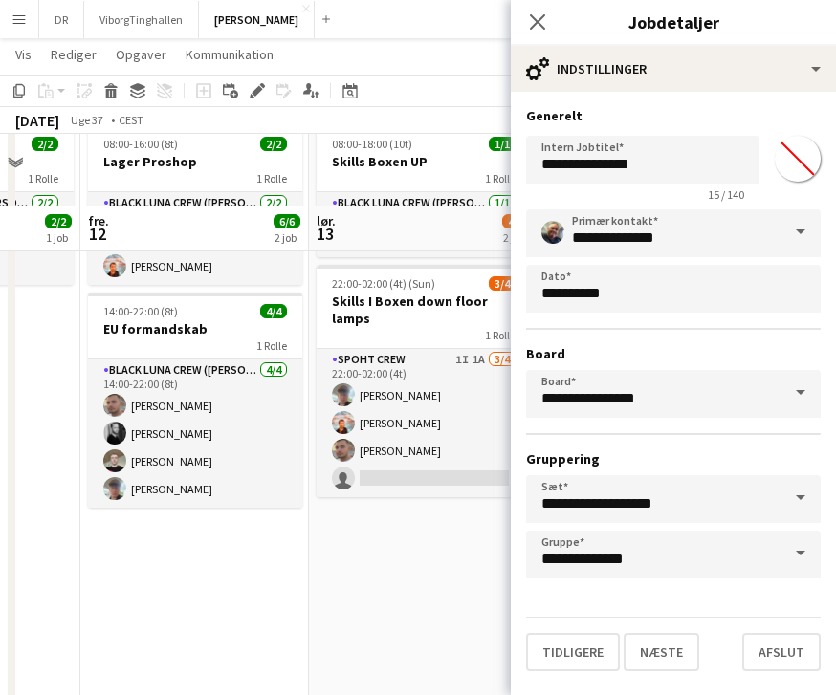
scroll to position [0, 0]
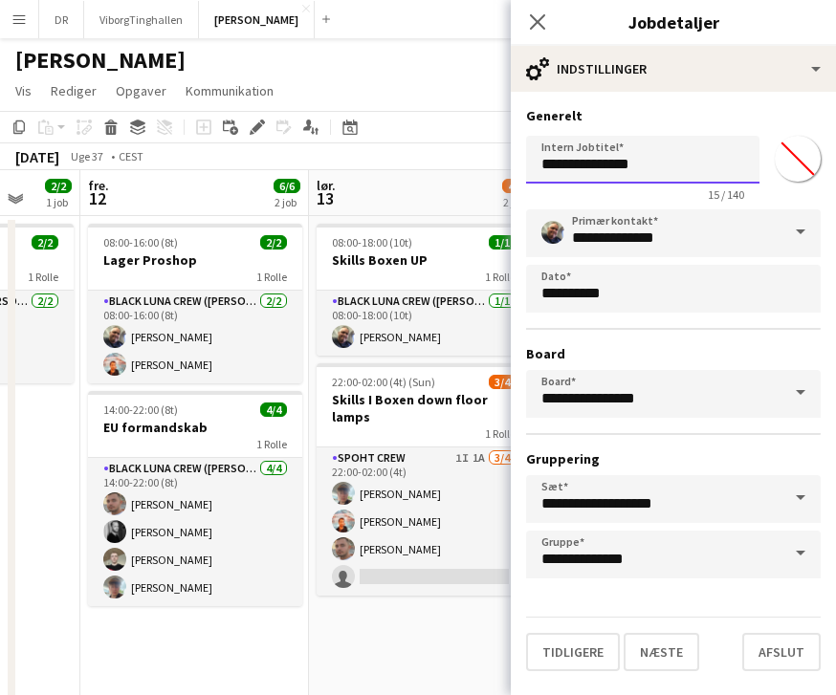
click at [692, 147] on input "**********" at bounding box center [642, 160] width 233 height 48
click at [698, 175] on input "**********" at bounding box center [642, 160] width 233 height 48
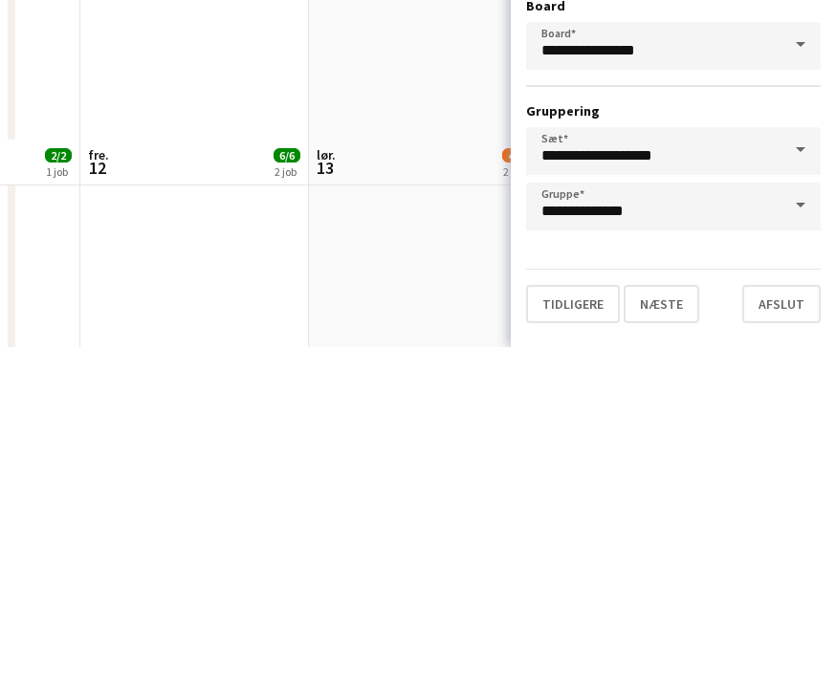
scroll to position [293, 0]
type input "**********"
click at [800, 633] on button "Afslut" at bounding box center [781, 652] width 78 height 38
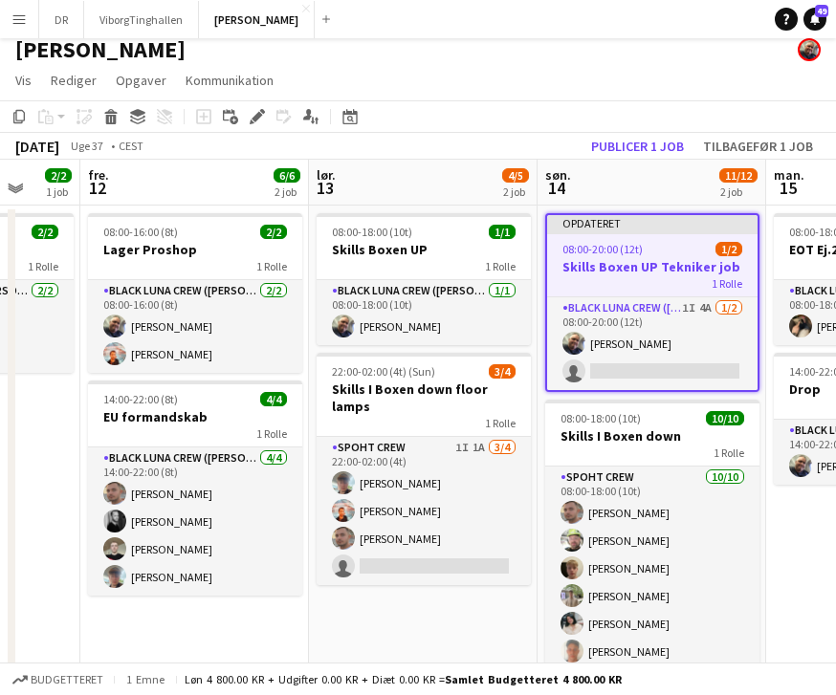
scroll to position [0, 0]
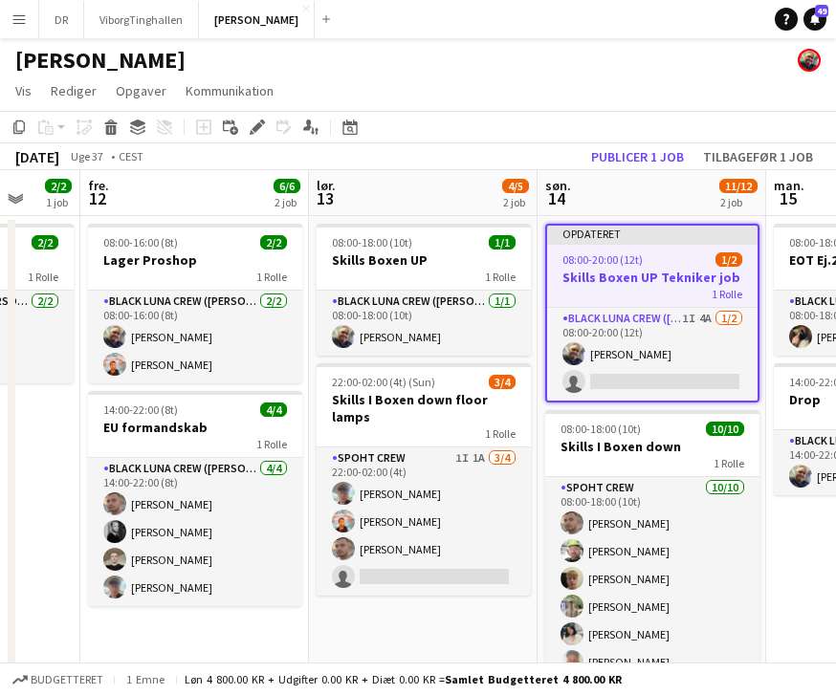
click at [665, 166] on button "Publicer 1 job" at bounding box center [637, 156] width 108 height 25
